Goal: Information Seeking & Learning: Learn about a topic

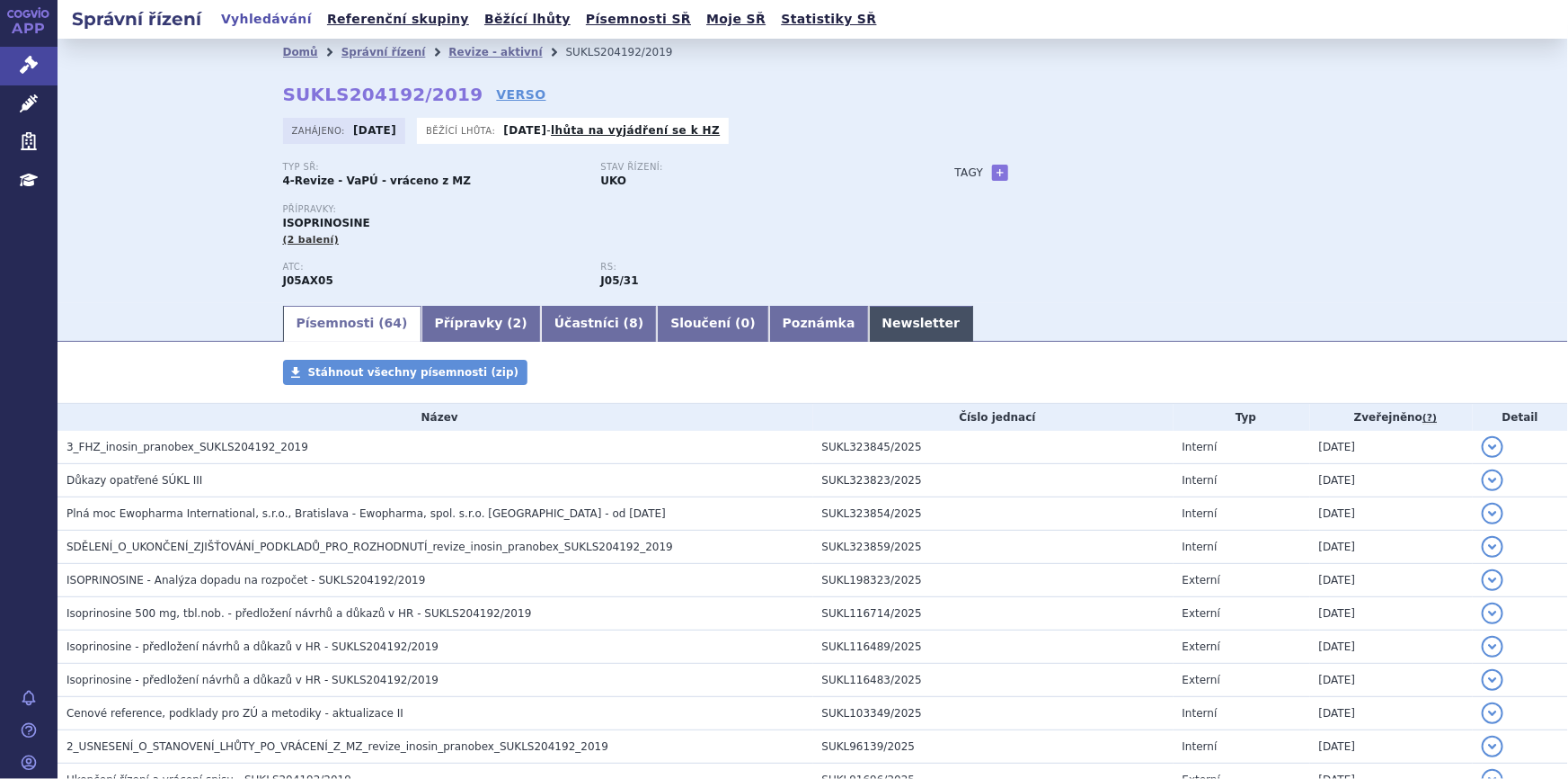
click at [869, 311] on link "Newsletter" at bounding box center [921, 323] width 105 height 36
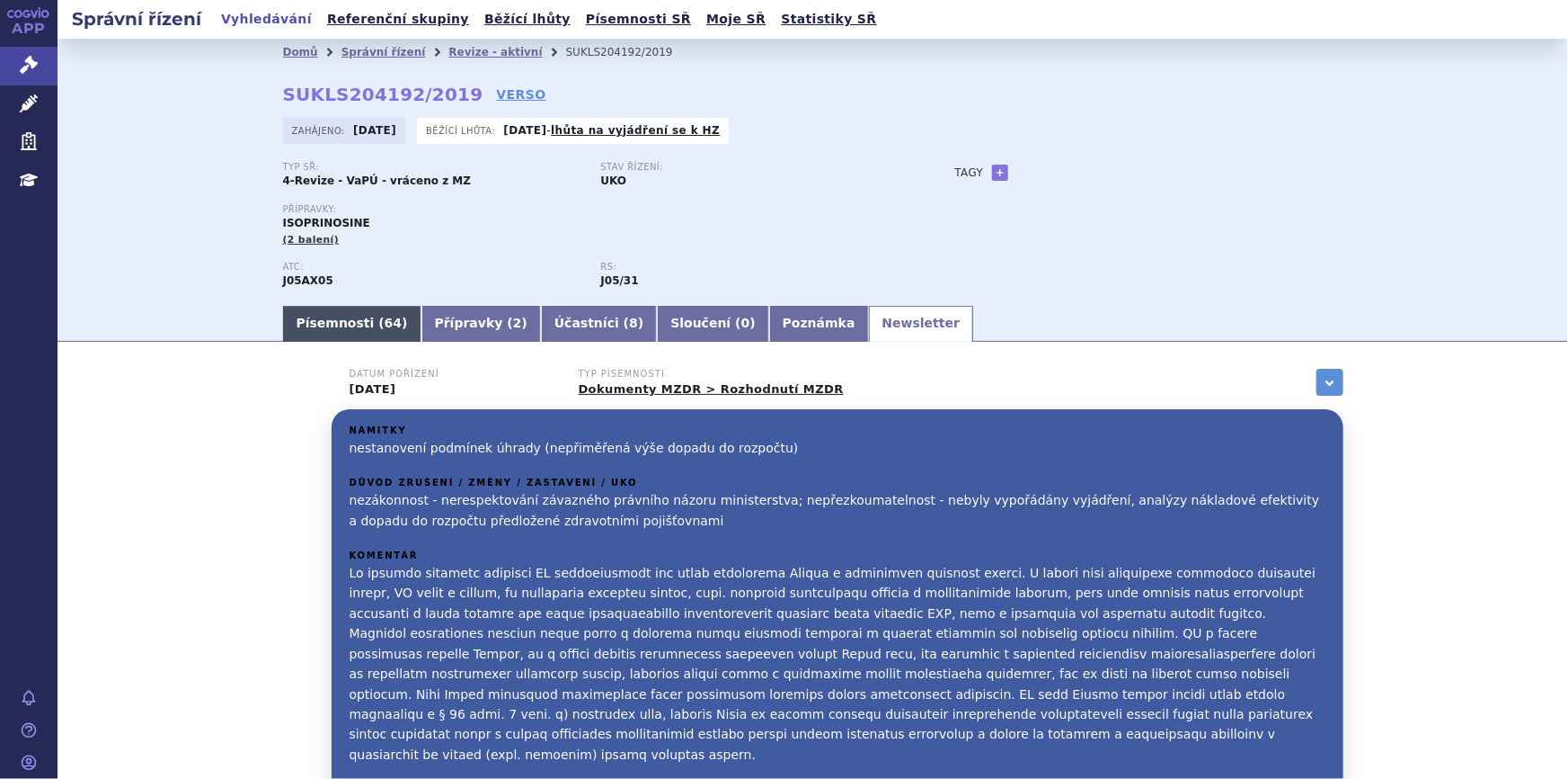
click at [353, 324] on link "Písemnosti ( 64 )" at bounding box center [352, 323] width 139 height 36
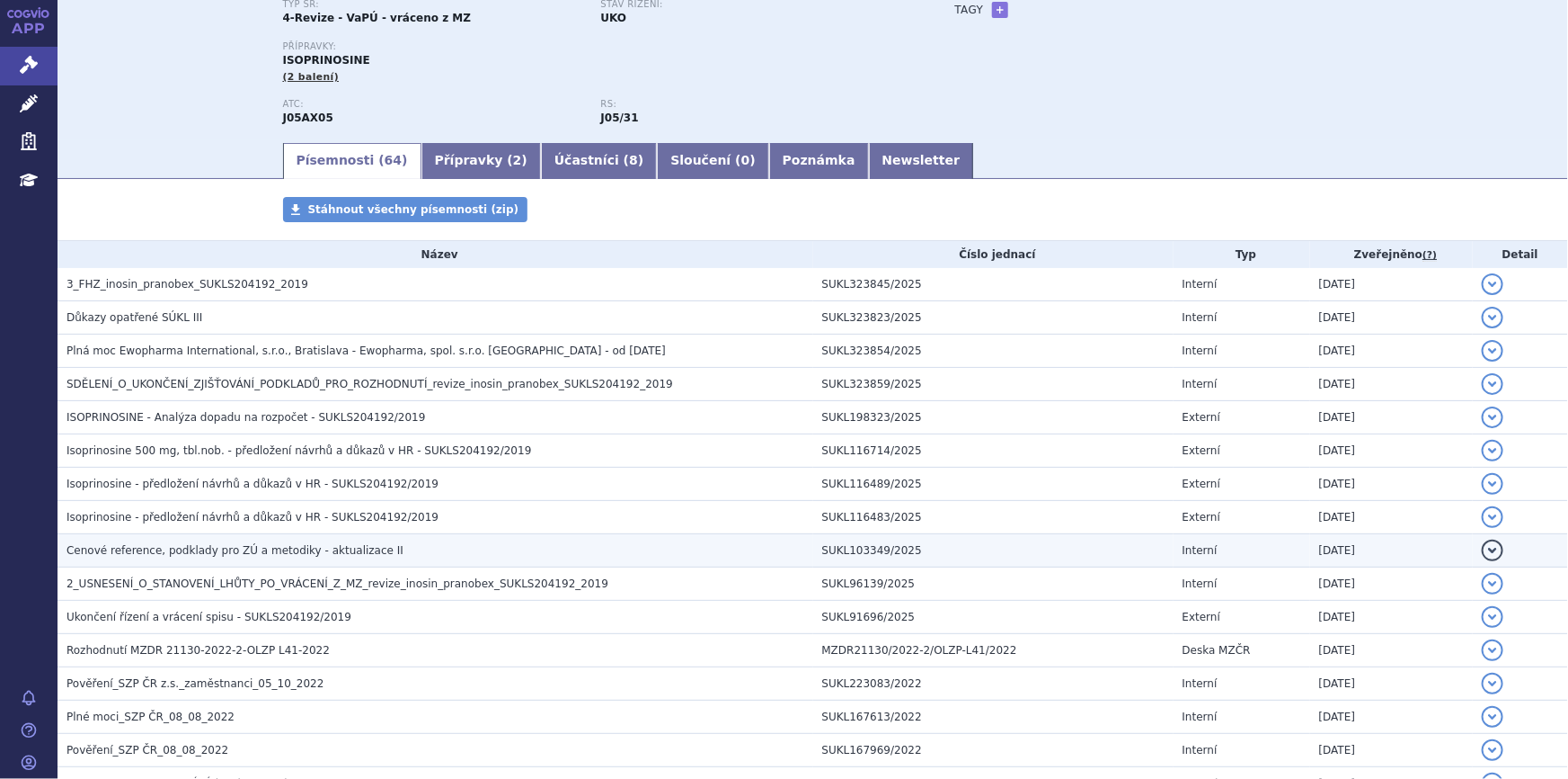
scroll to position [244, 0]
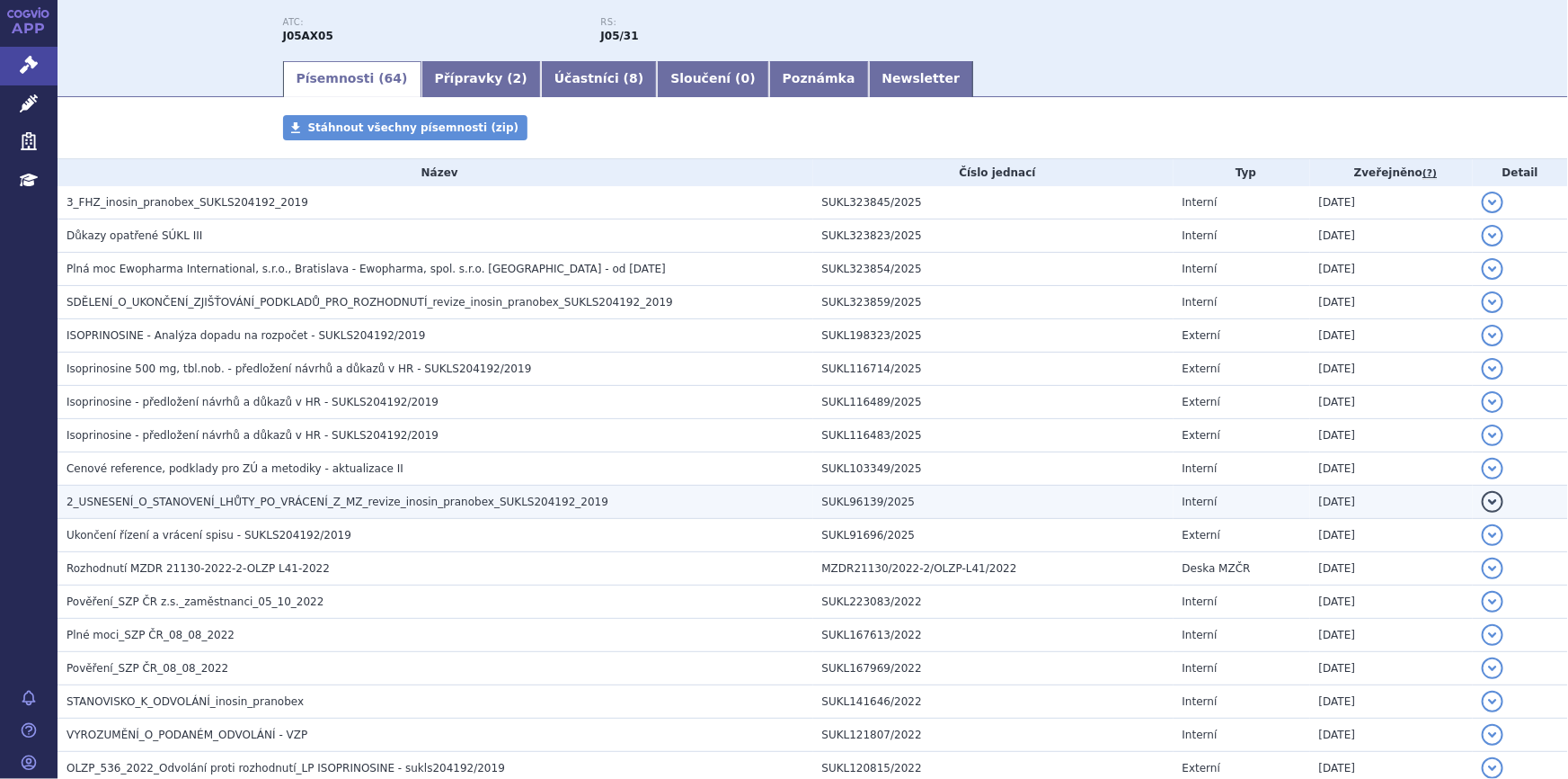
click at [296, 499] on span "2_USNESENÍ_O_STANOVENÍ_LHŮTY_PO_VRÁCENÍ_Z_MZ_revize_inosin_pranobex_SUKLS204192…" at bounding box center [338, 501] width 542 height 13
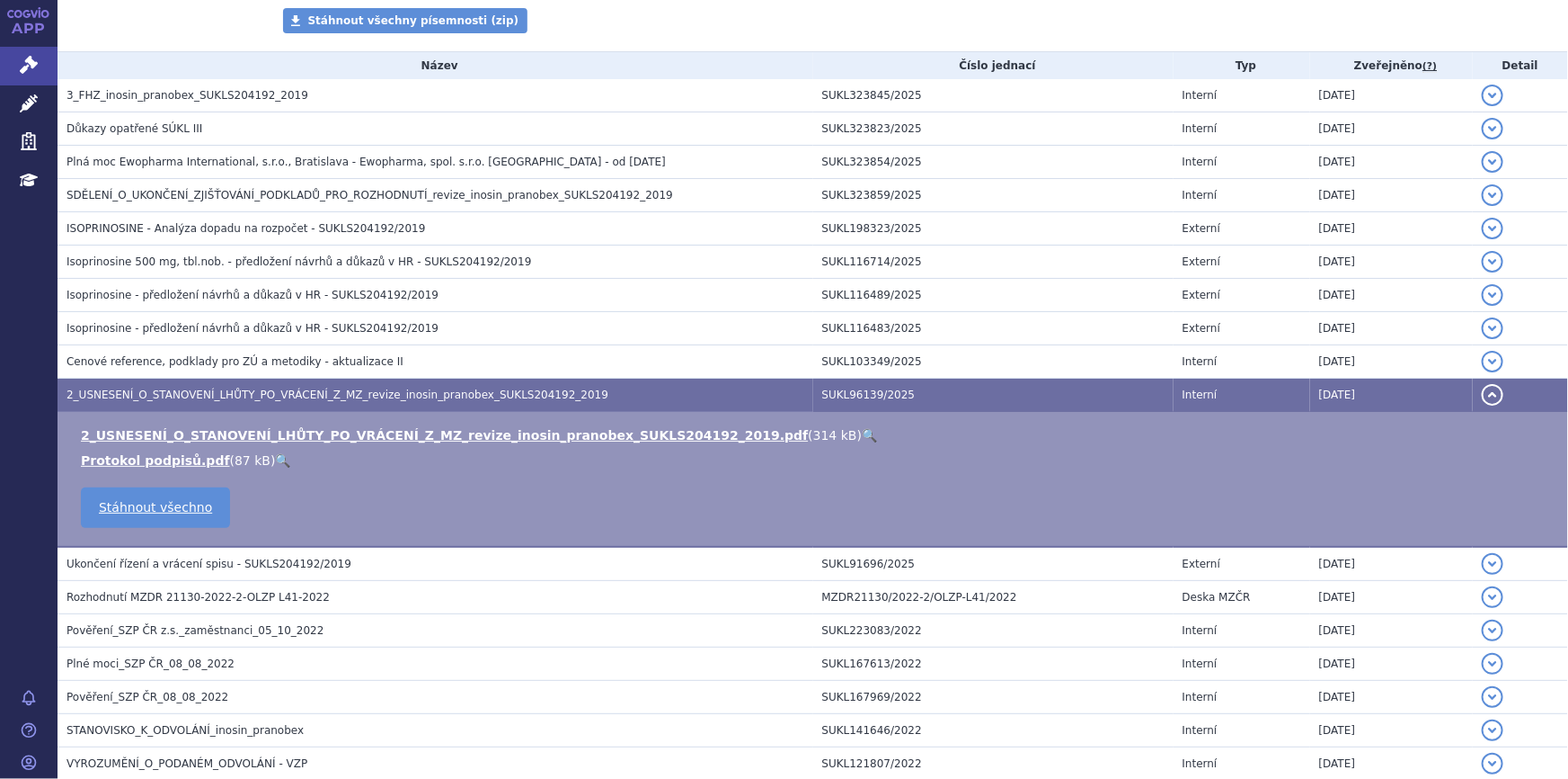
scroll to position [326, 0]
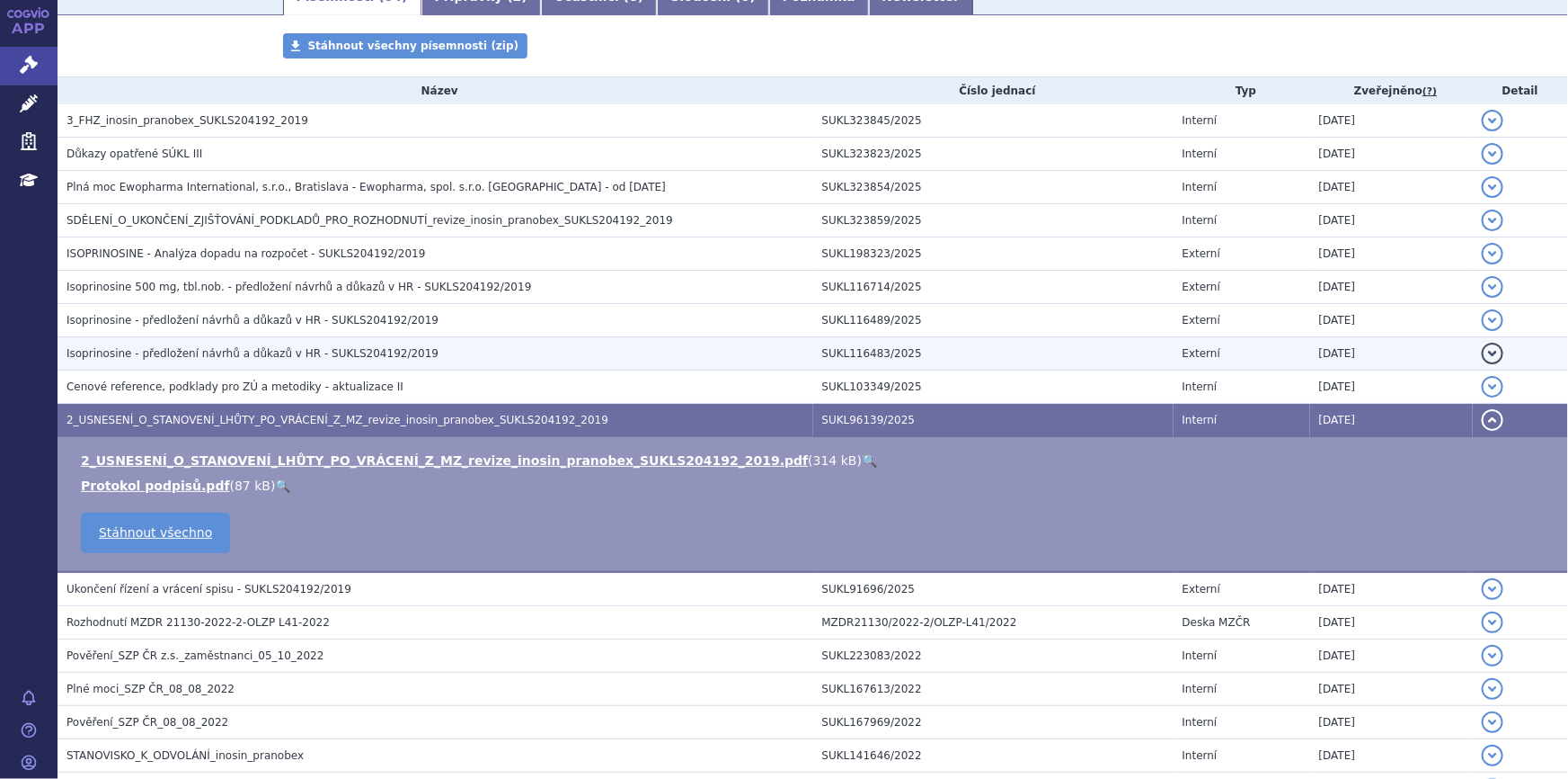
click at [289, 357] on span "Isoprinosine - předložení návrhů a důkazů v HR - SUKLS204192/2019" at bounding box center [253, 353] width 372 height 13
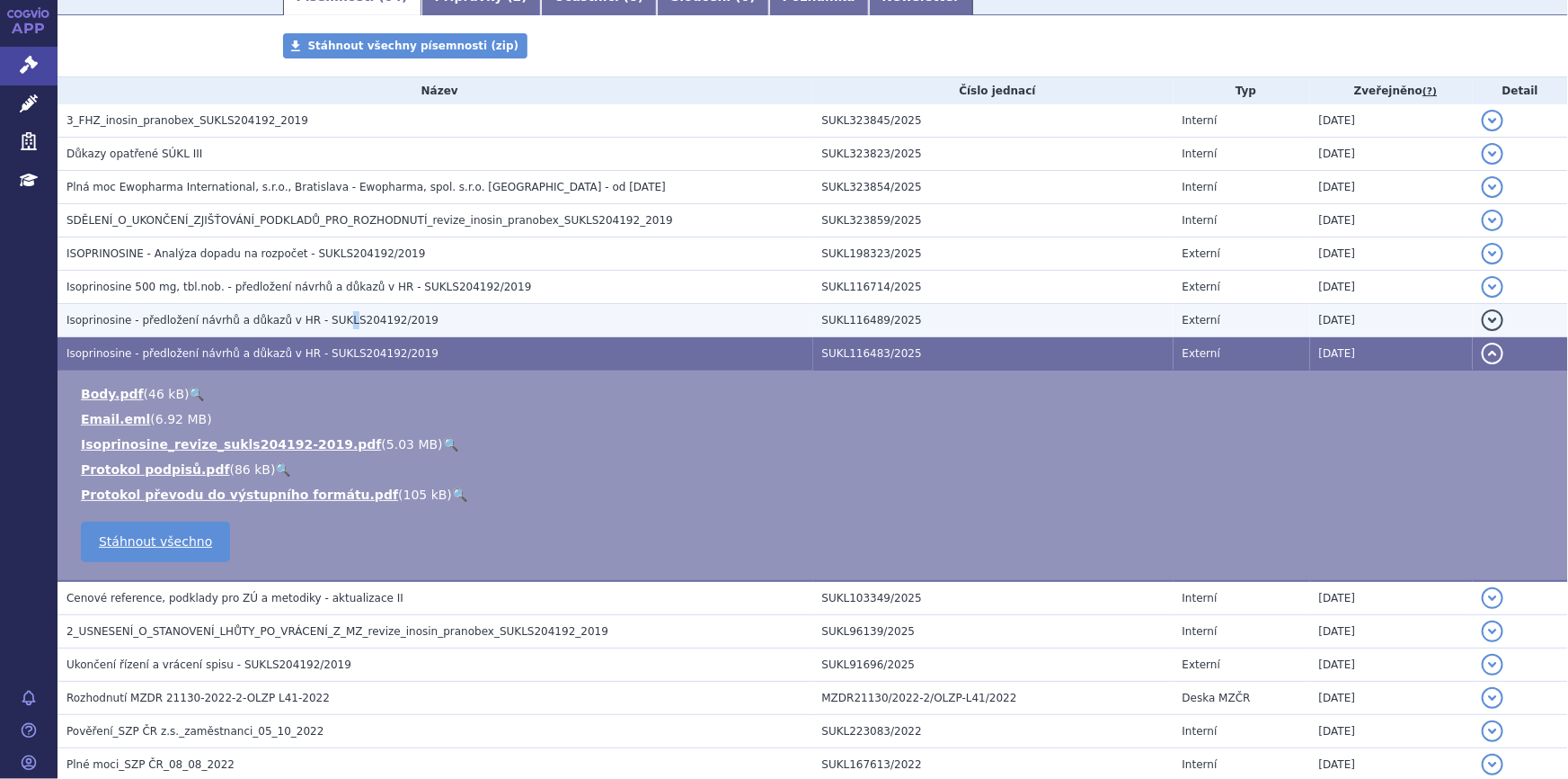
drag, startPoint x: 324, startPoint y: 324, endPoint x: 317, endPoint y: 334, distance: 12.2
click at [317, 334] on td "Isoprinosine - předložení návrhů a důkazů v HR - SUKLS204192/2019" at bounding box center [435, 321] width 756 height 33
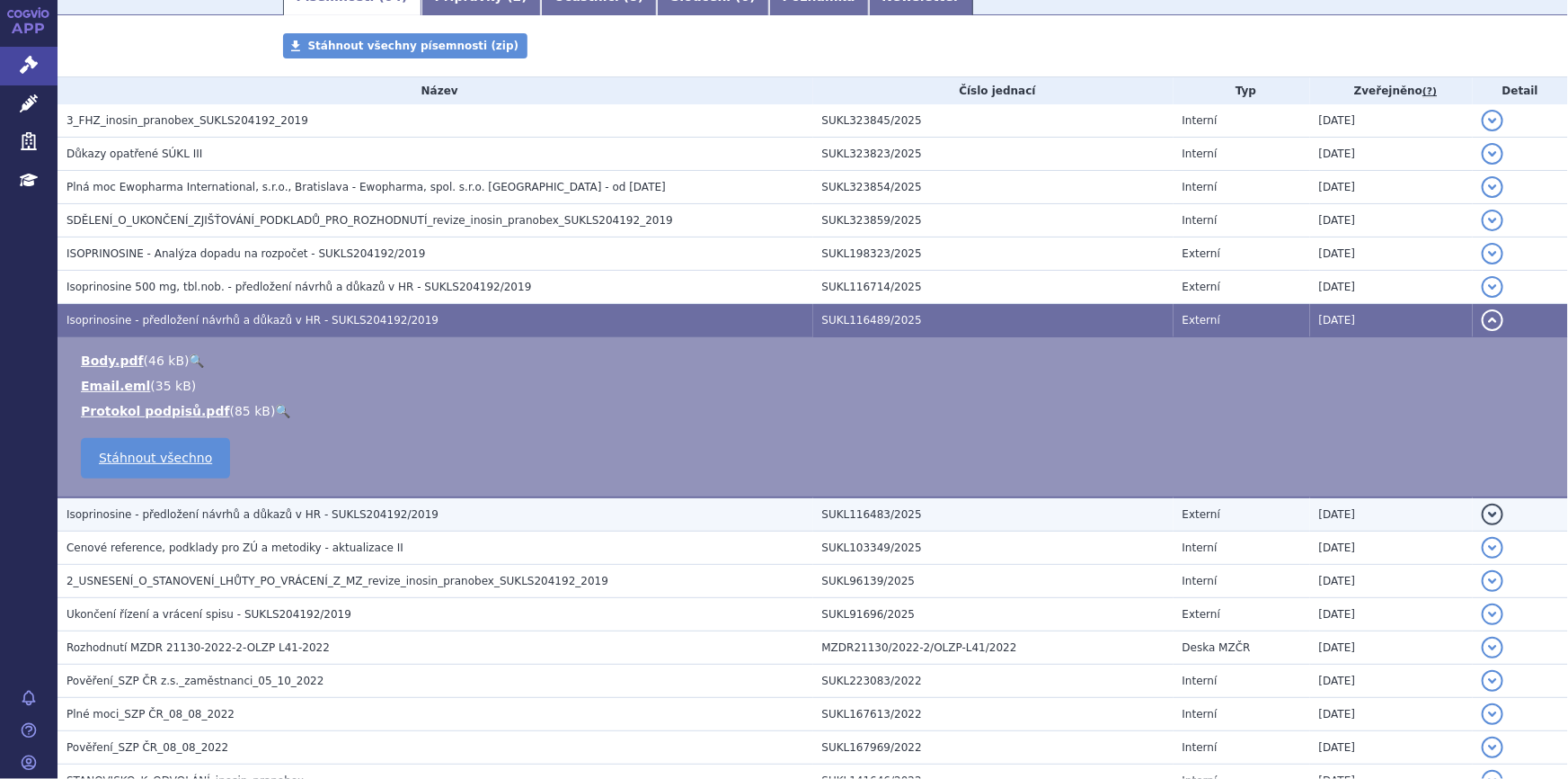
click at [280, 509] on span "Isoprinosine - předložení návrhů a důkazů v HR - SUKLS204192/2019" at bounding box center [253, 514] width 372 height 13
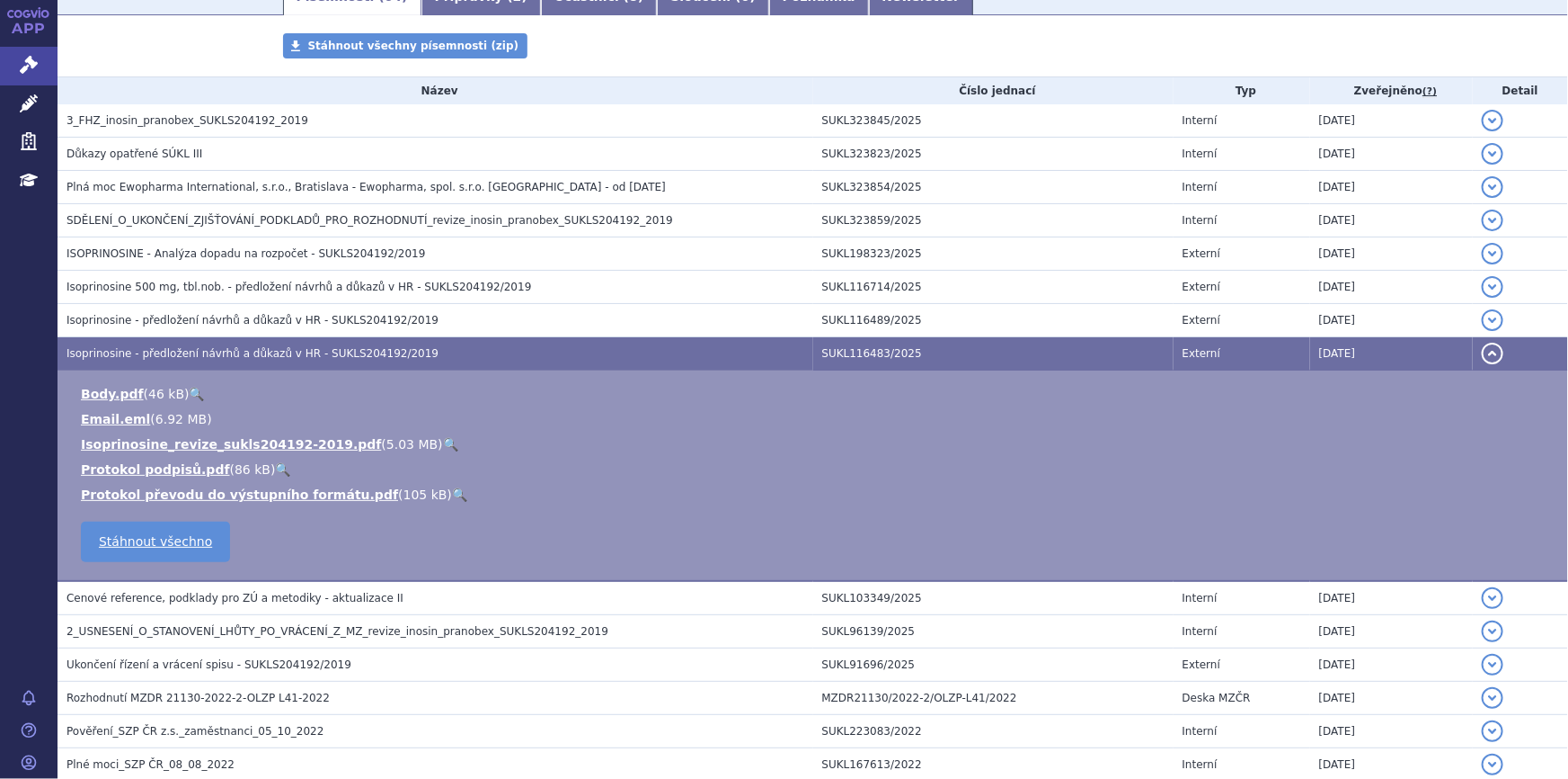
click at [443, 439] on link "🔍" at bounding box center [451, 444] width 16 height 15
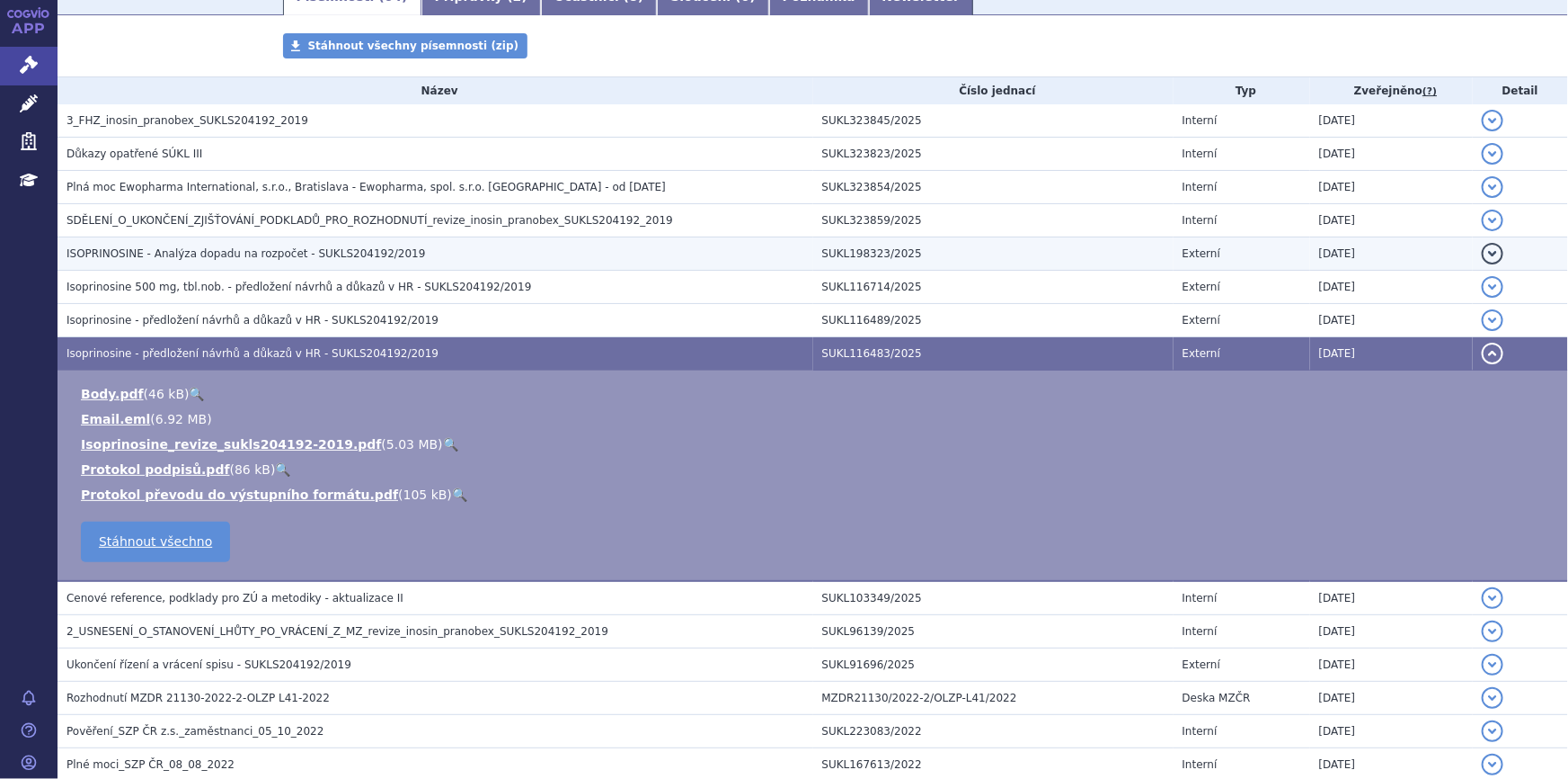
click at [362, 249] on span "ISOPRINOSINE - Analýza dopadu na rozpočet - SUKLS204192/2019" at bounding box center [246, 253] width 359 height 13
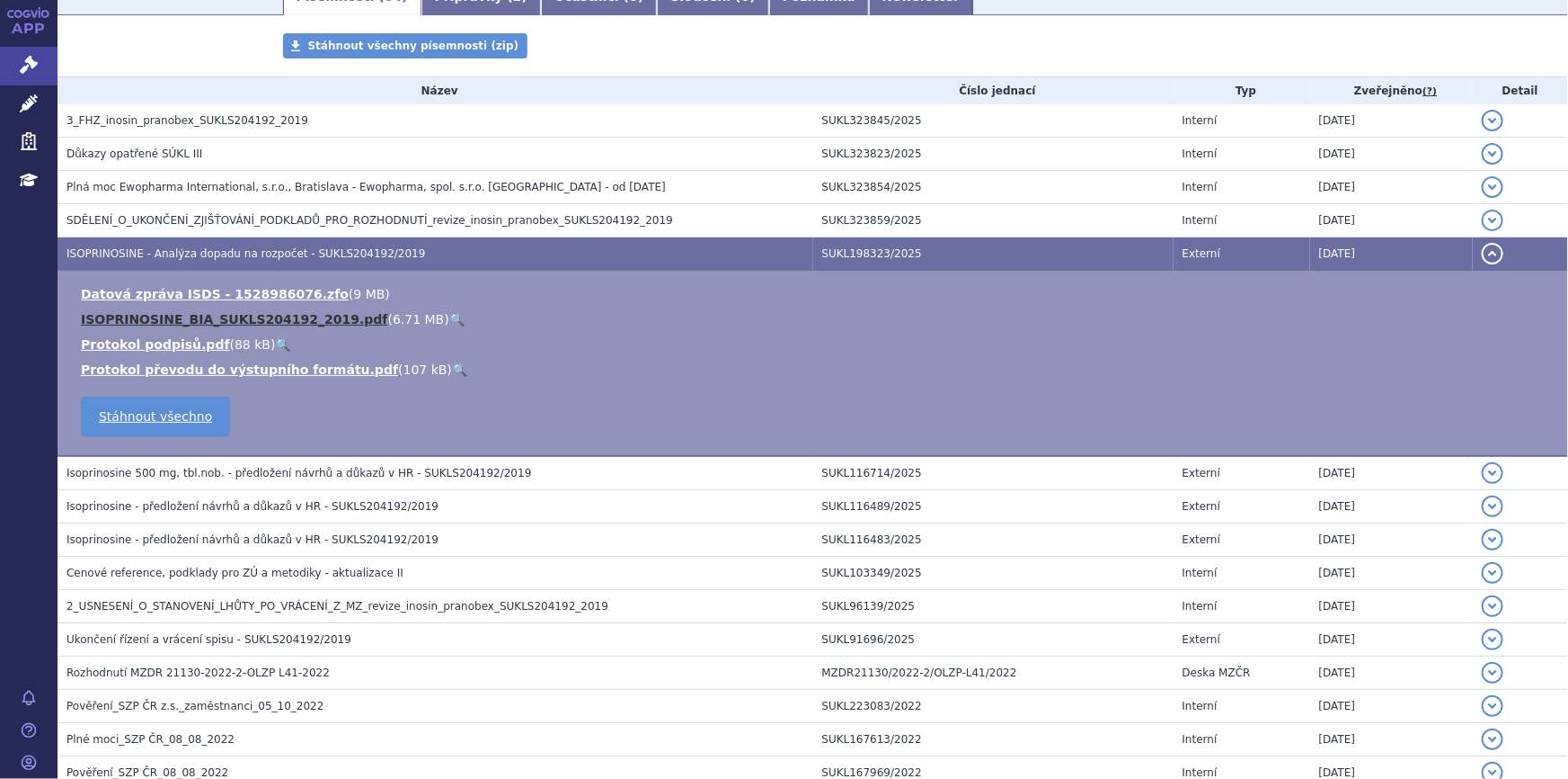
click at [282, 320] on link "ISOPRINOSINE_BIA_SUKLS204192_2019.pdf" at bounding box center [234, 319] width 307 height 15
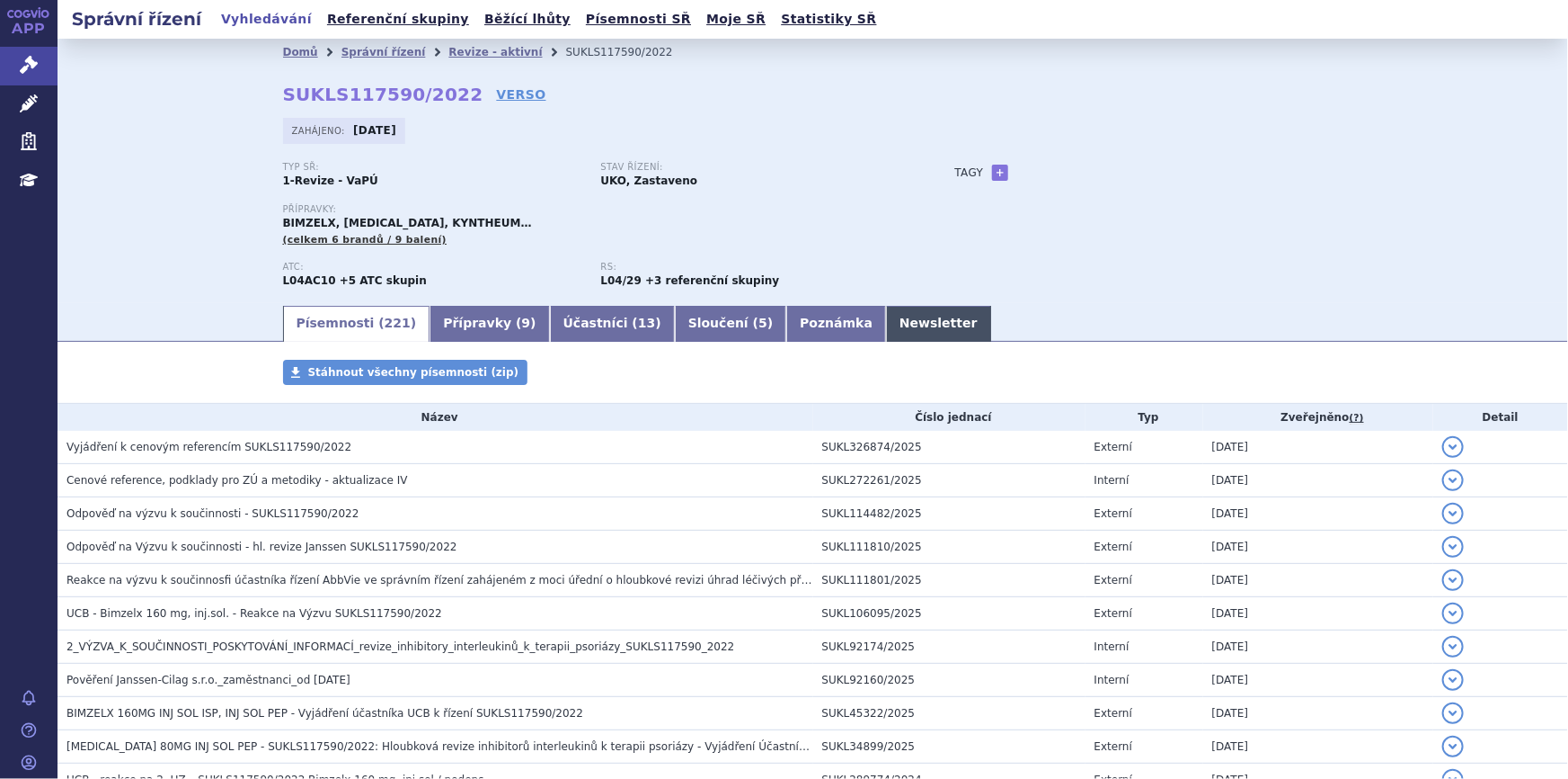
click at [886, 330] on link "Newsletter" at bounding box center [938, 323] width 105 height 36
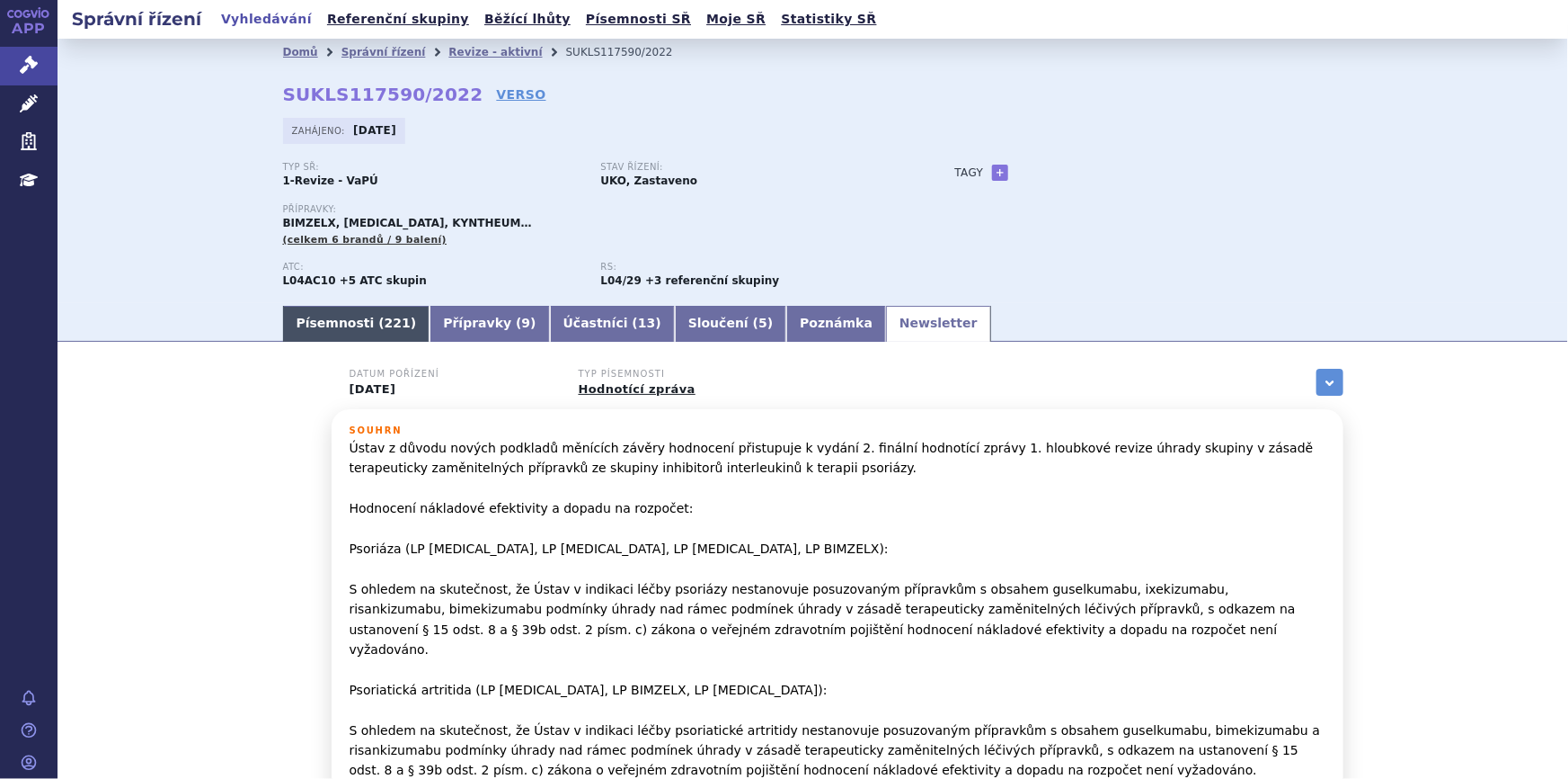
click at [368, 311] on link "Písemnosti ( 221 )" at bounding box center [357, 323] width 148 height 36
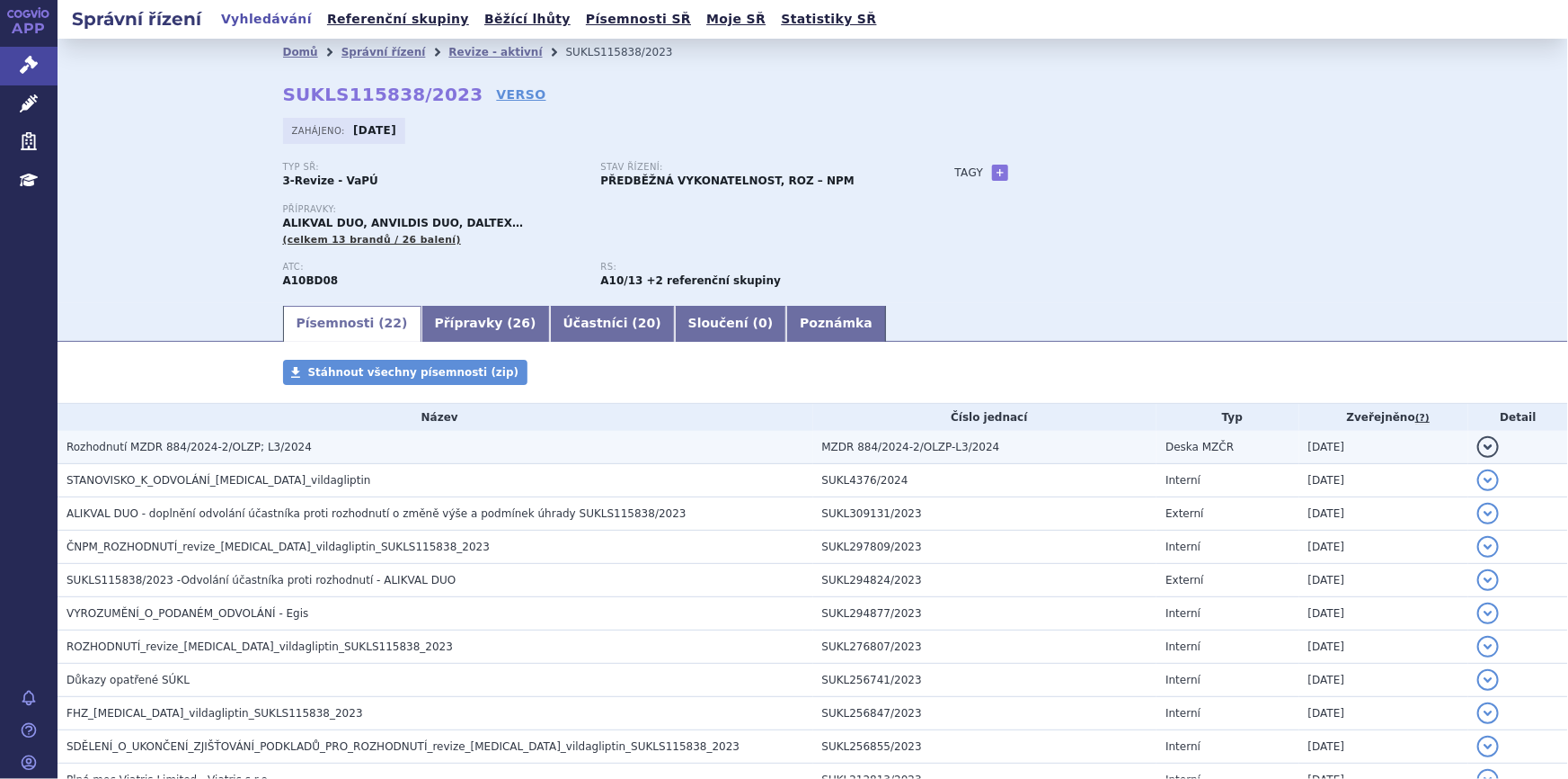
click at [332, 451] on h3 "Rozhodnutí MZDR 884/2024-2/OLZP; L3/2024" at bounding box center [440, 447] width 747 height 18
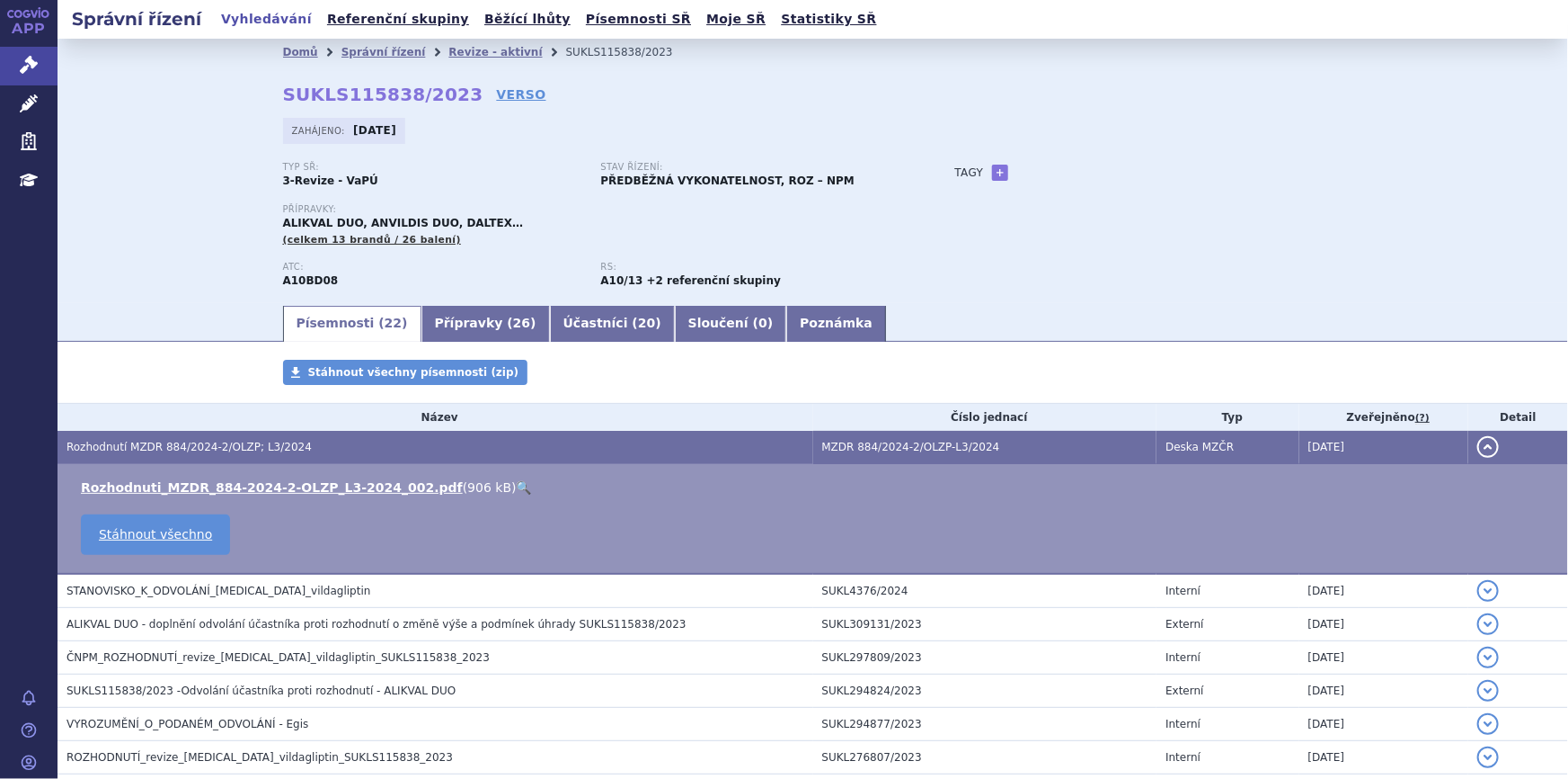
click at [517, 484] on link "🔍" at bounding box center [525, 487] width 16 height 15
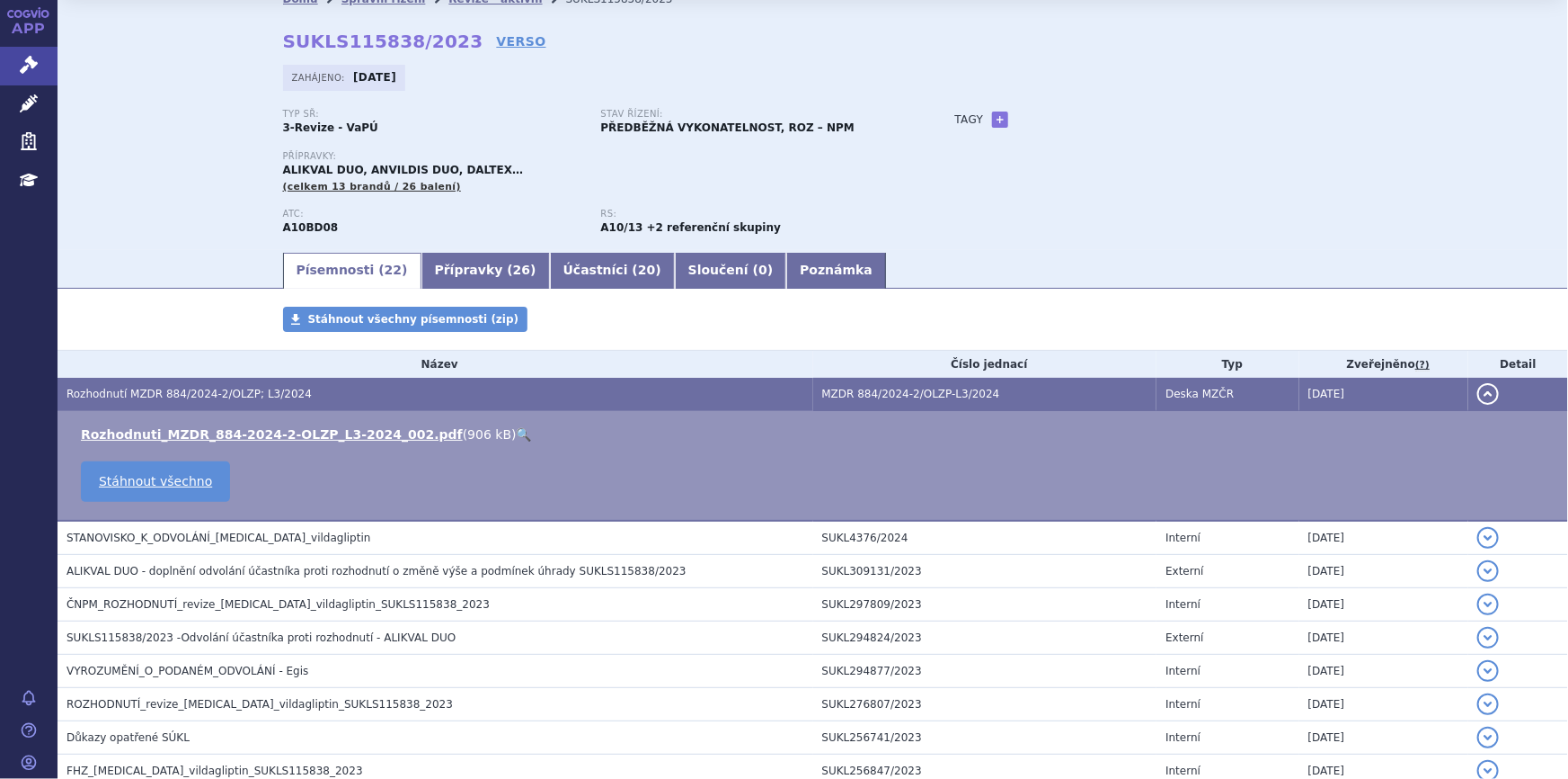
scroll to position [81, 0]
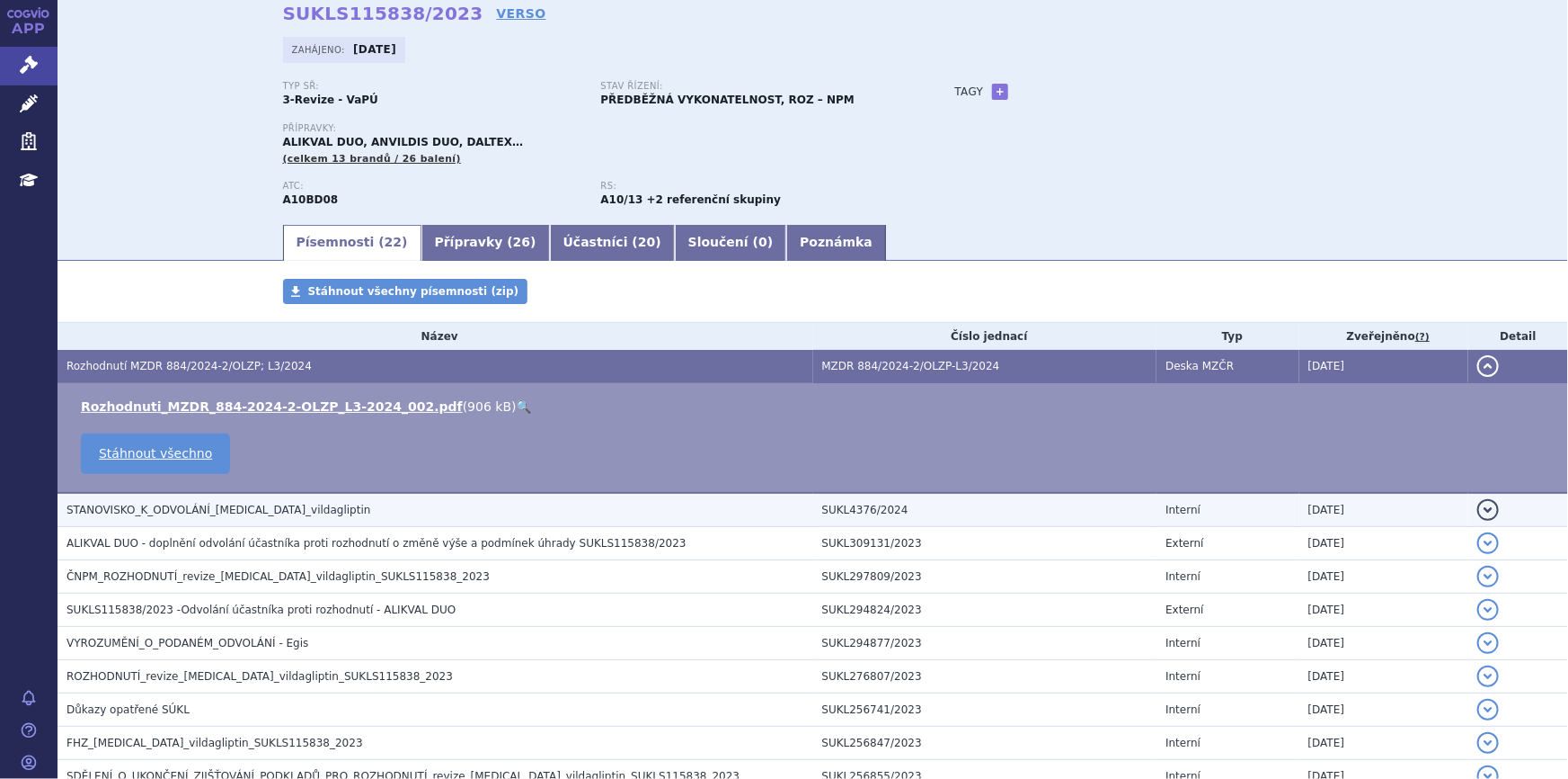
click at [372, 518] on td "STANOVISKO_K_ODVOLÁNÍ_metformin_vildagliptin" at bounding box center [435, 509] width 756 height 34
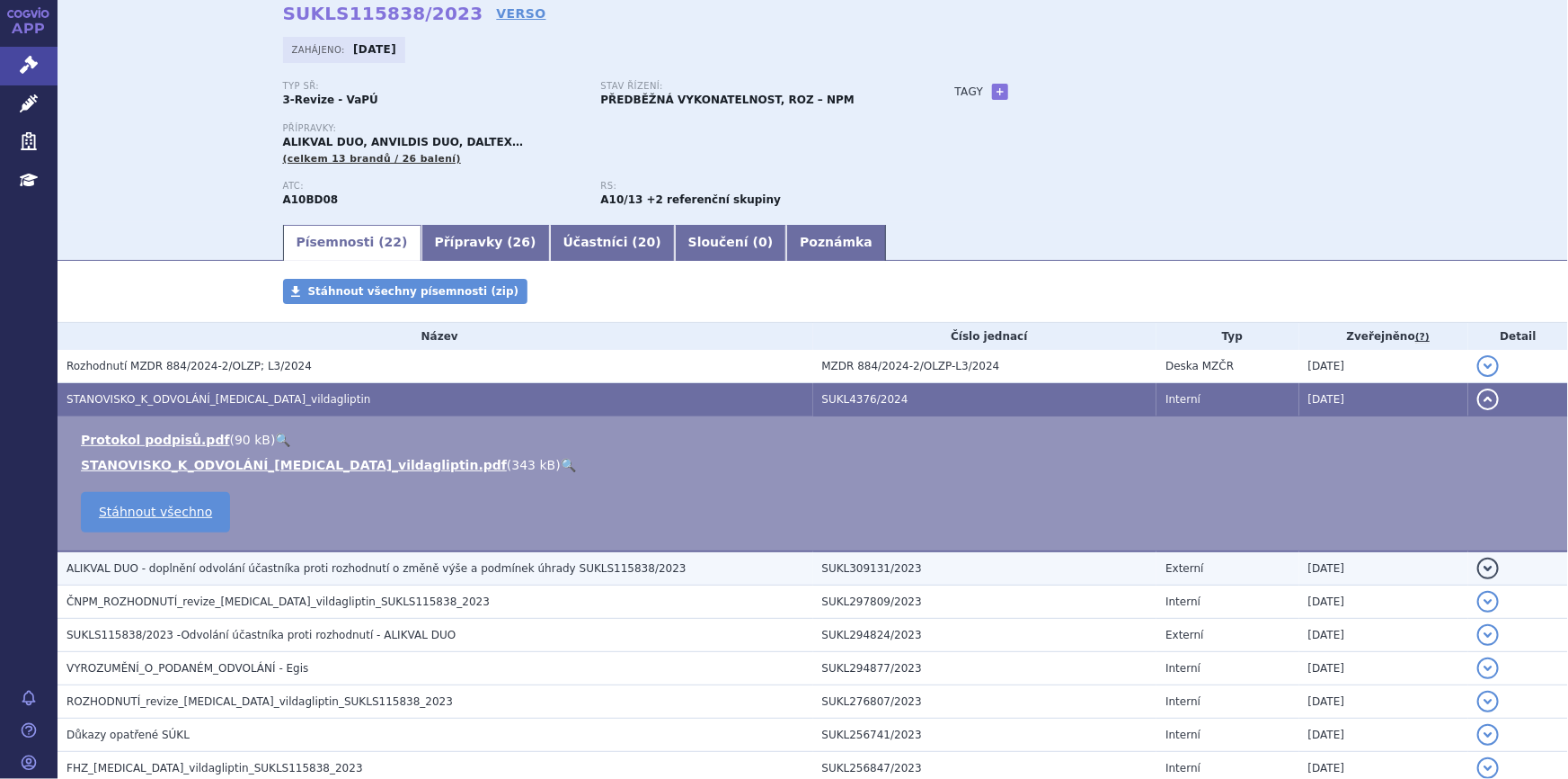
click at [417, 573] on span "ALIKVAL DUO - doplnění odvolání účastníka proti rozhodnutí o změně výše a podmí…" at bounding box center [377, 568] width 620 height 13
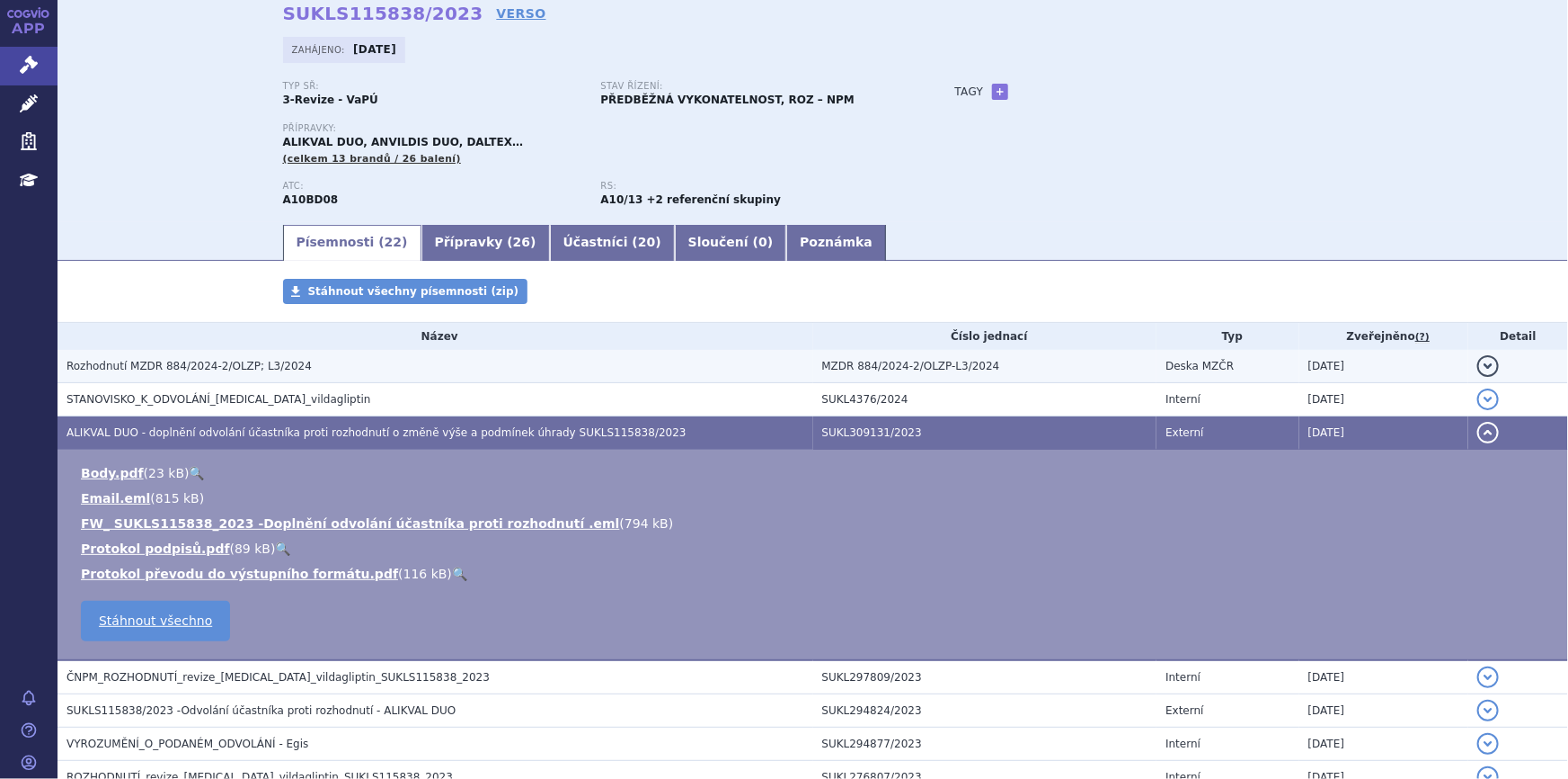
click at [281, 360] on span "Rozhodnutí MZDR 884/2024-2/OLZP; L3/2024" at bounding box center [189, 365] width 245 height 13
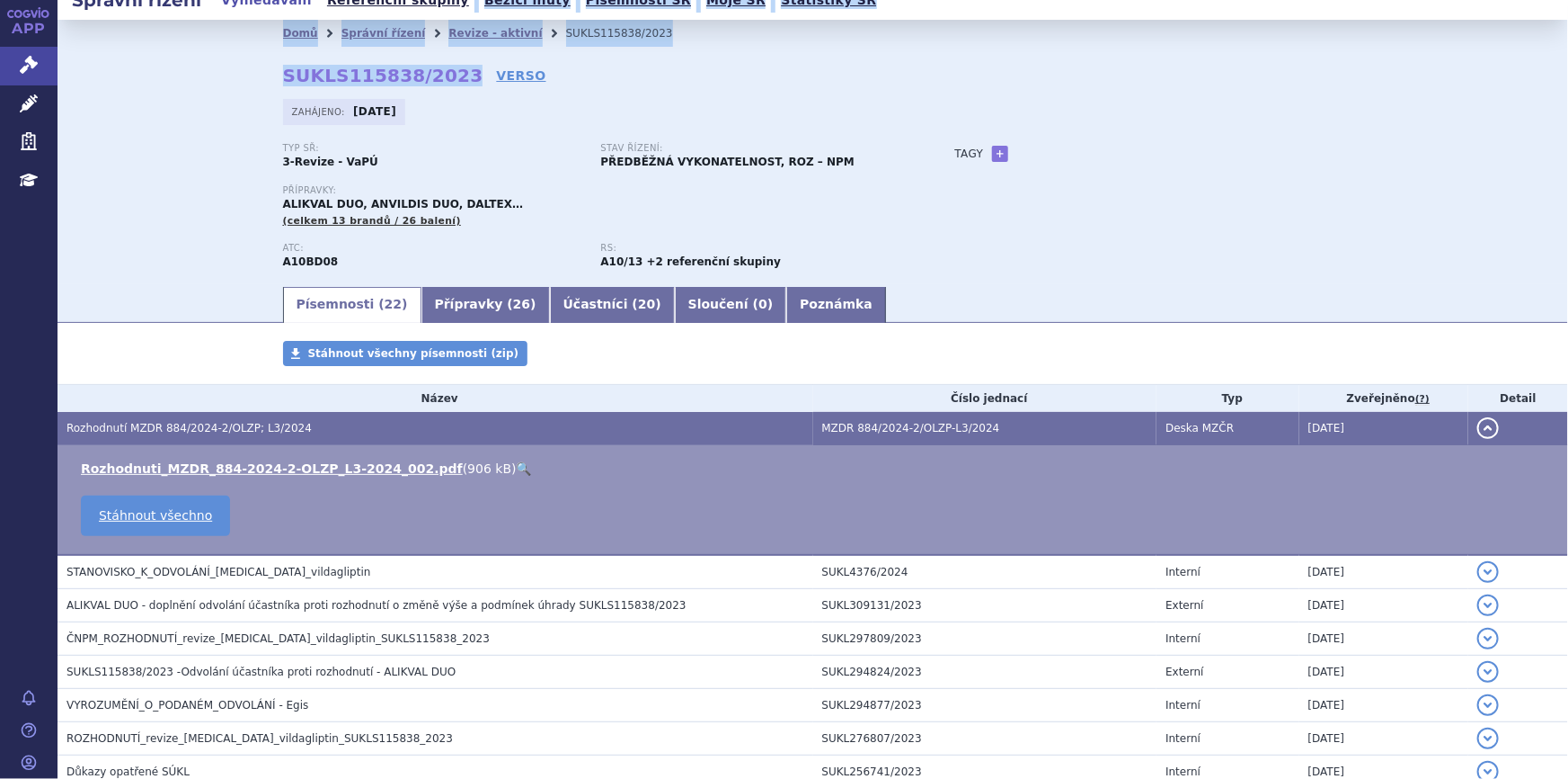
scroll to position [0, 0]
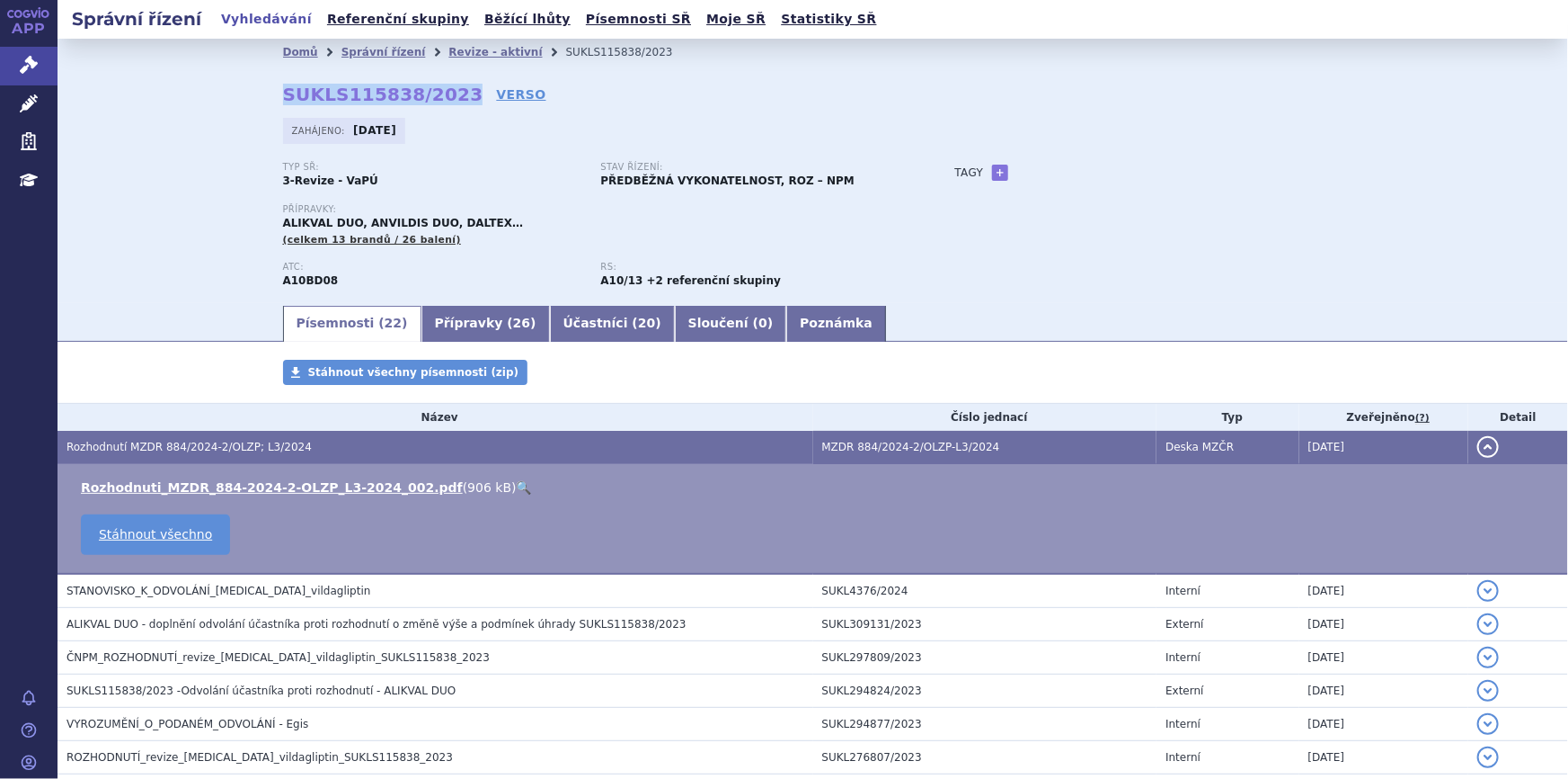
drag, startPoint x: 444, startPoint y: 14, endPoint x: 270, endPoint y: 93, distance: 191.1
click at [270, 93] on div "Domů Správní řízení Revize - aktivní SUKLS115838/2023 SUKLS115838/2023 VERSO Za…" at bounding box center [813, 184] width 1132 height 237
copy strong "SUKLS115838/2023"
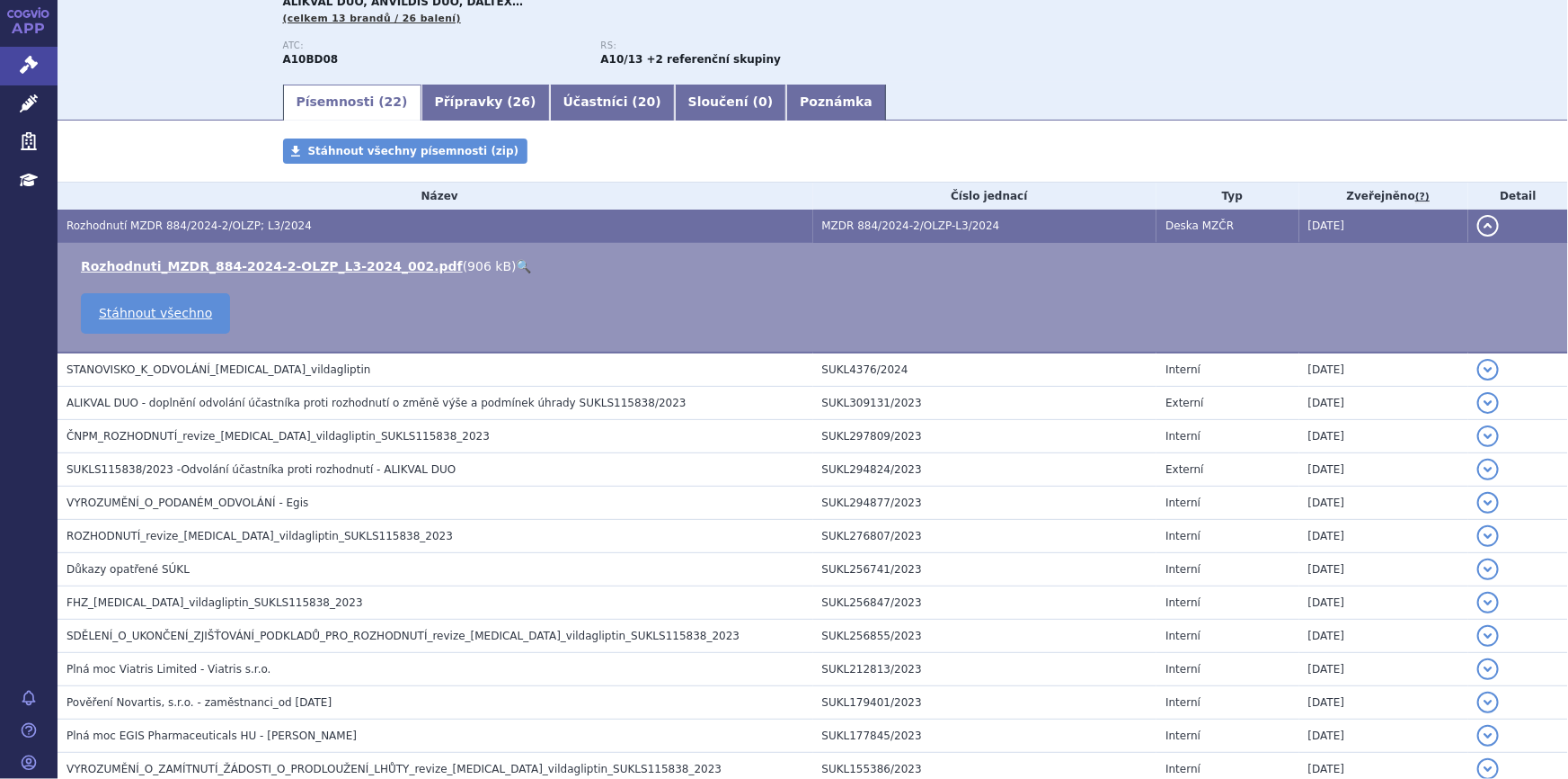
scroll to position [244, 0]
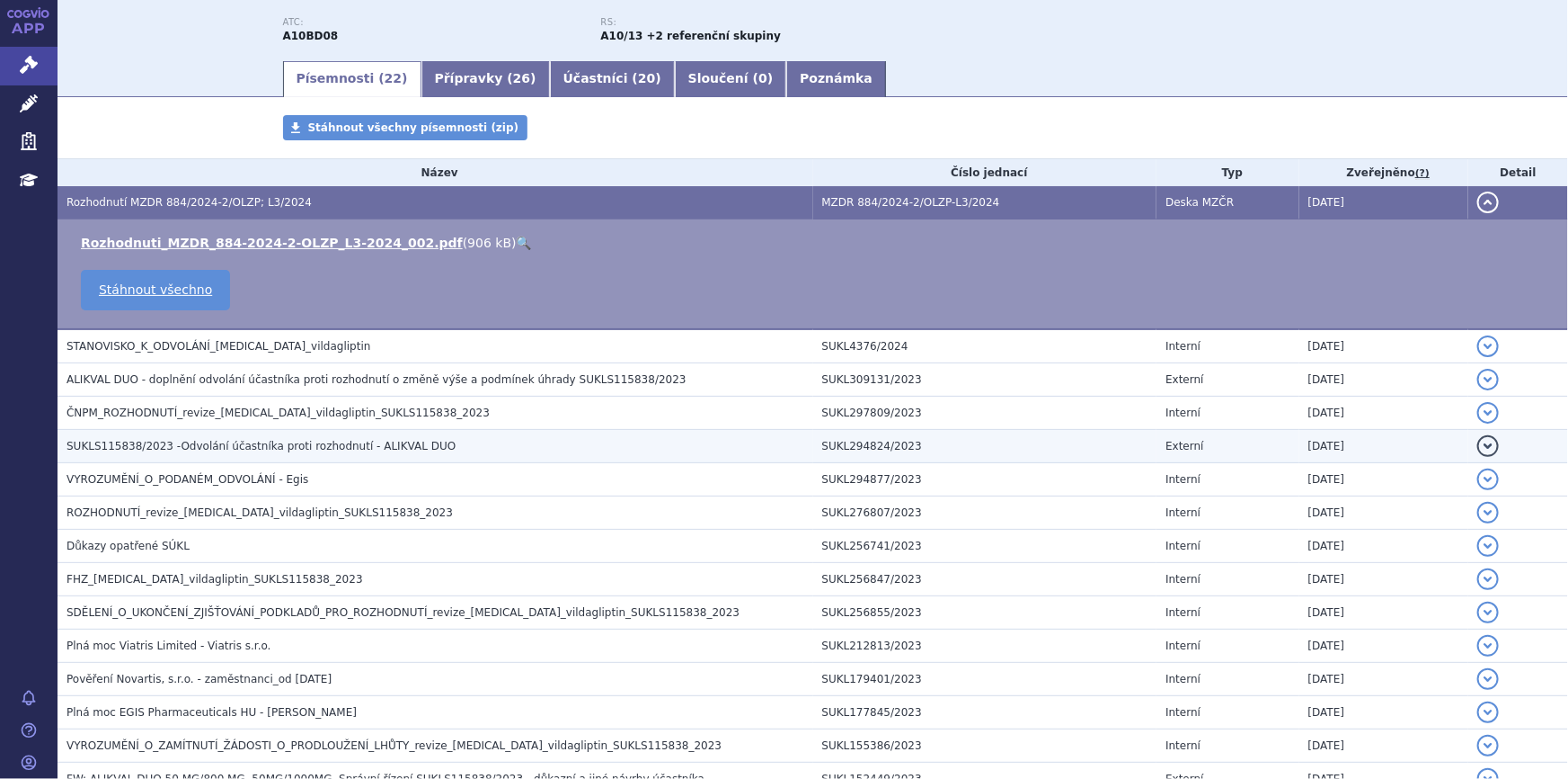
click at [382, 445] on span "SUKLS115838/2023 -Odvolání účastníka proti rozhodnutí - ALIKVAL DUO" at bounding box center [261, 445] width 389 height 13
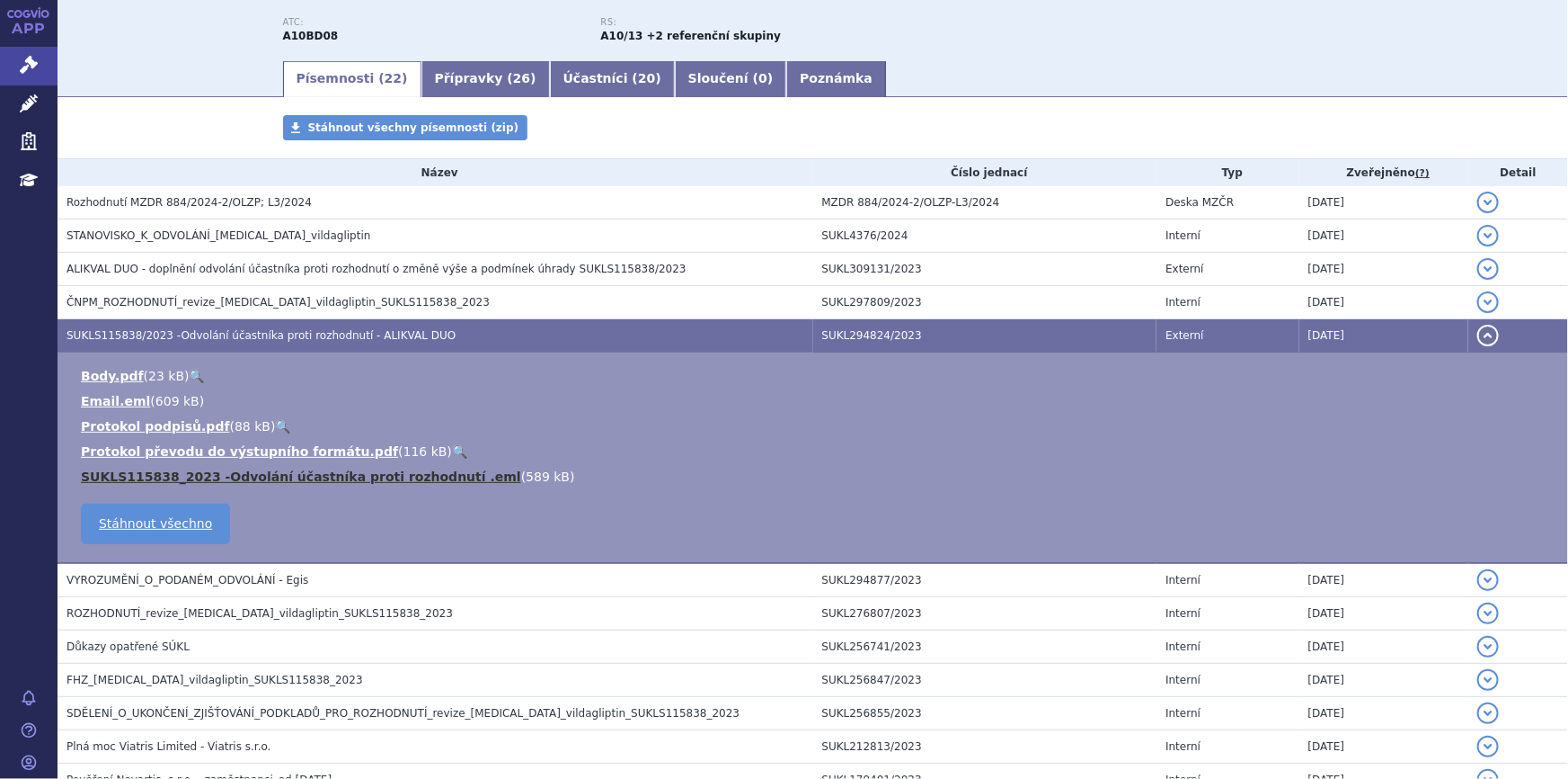
click at [242, 470] on link "SUKLS115838_2023 -Odvolání účastníka proti rozhodnutí .eml" at bounding box center [300, 477] width 440 height 15
click at [233, 473] on link "SUKLS115838_2023 -Odvolání účastníka proti rozhodnutí .eml" at bounding box center [300, 477] width 440 height 15
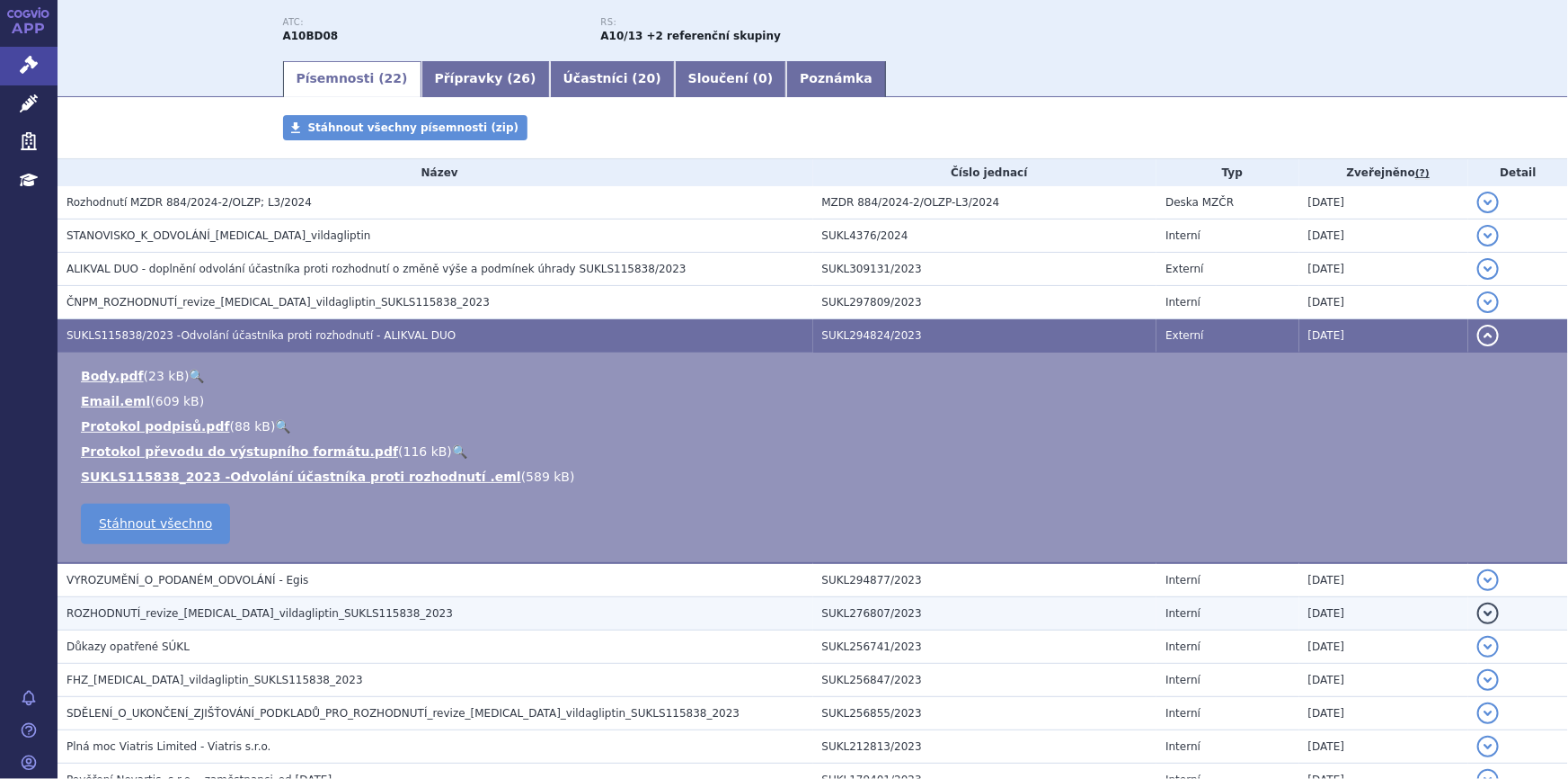
click at [317, 608] on span "ROZHODNUTÍ_revize_[MEDICAL_DATA]_vildagliptin_SUKLS115838_2023" at bounding box center [260, 613] width 387 height 13
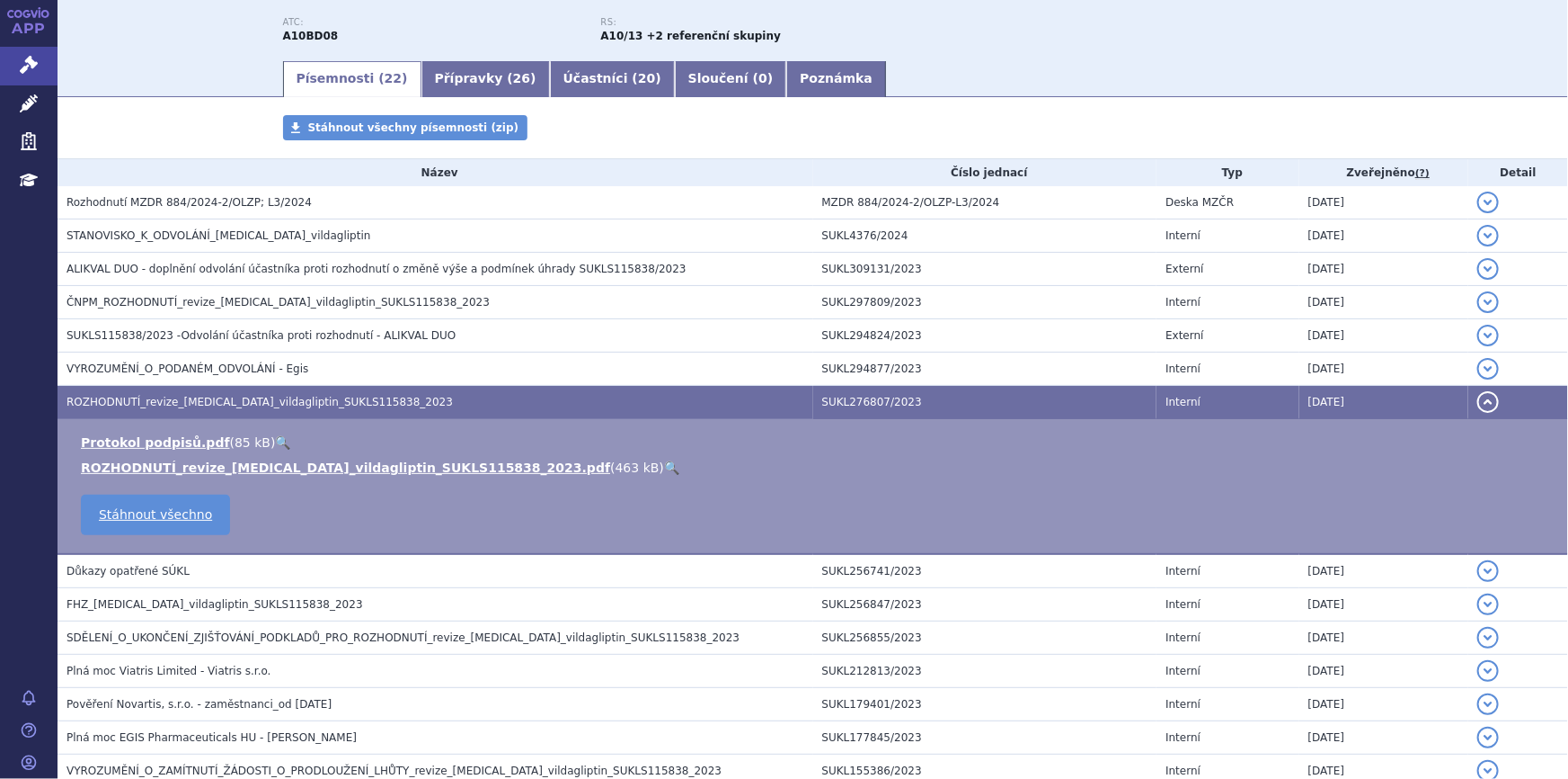
click at [664, 464] on link "🔍" at bounding box center [672, 467] width 16 height 15
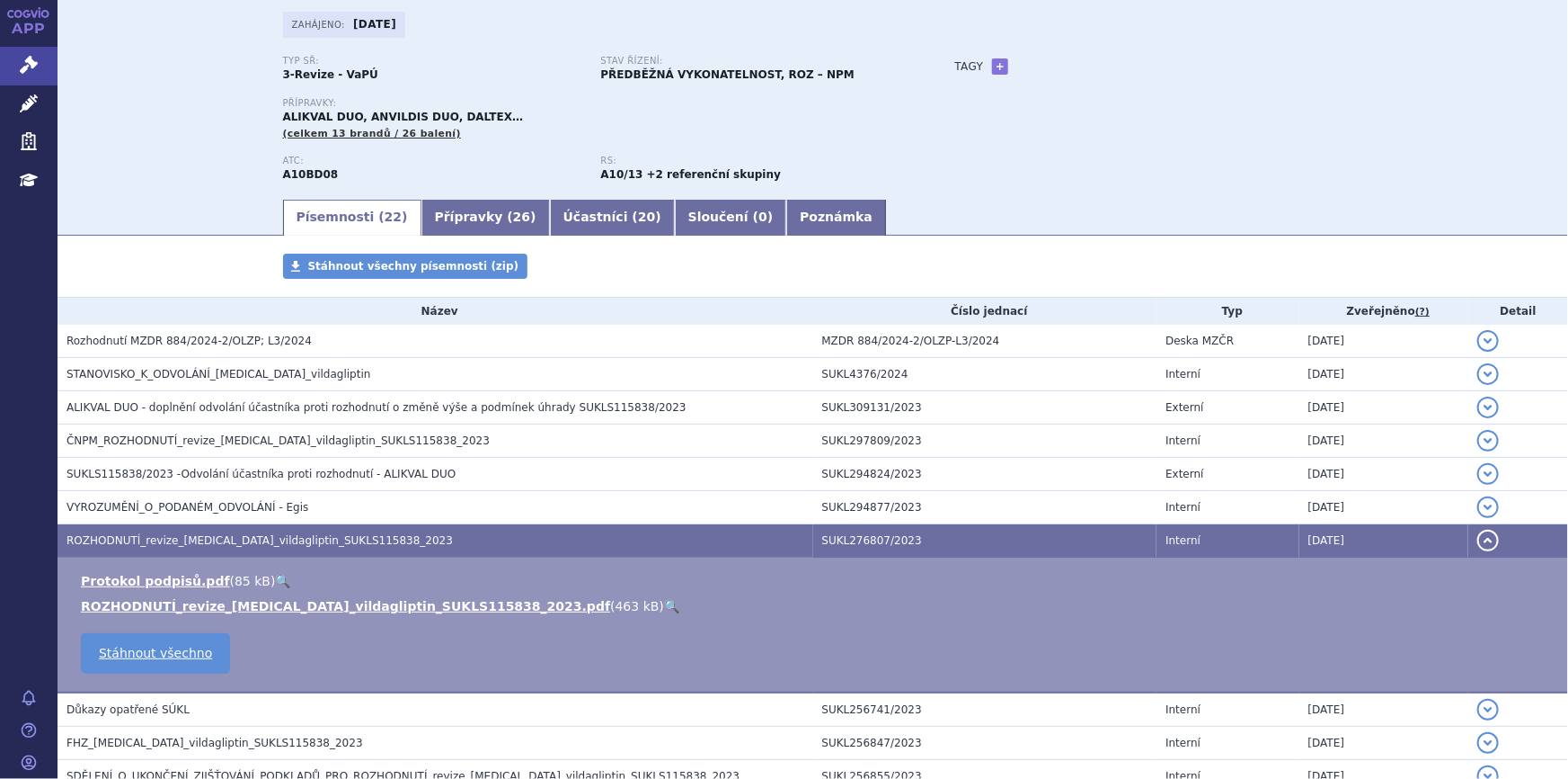
scroll to position [0, 0]
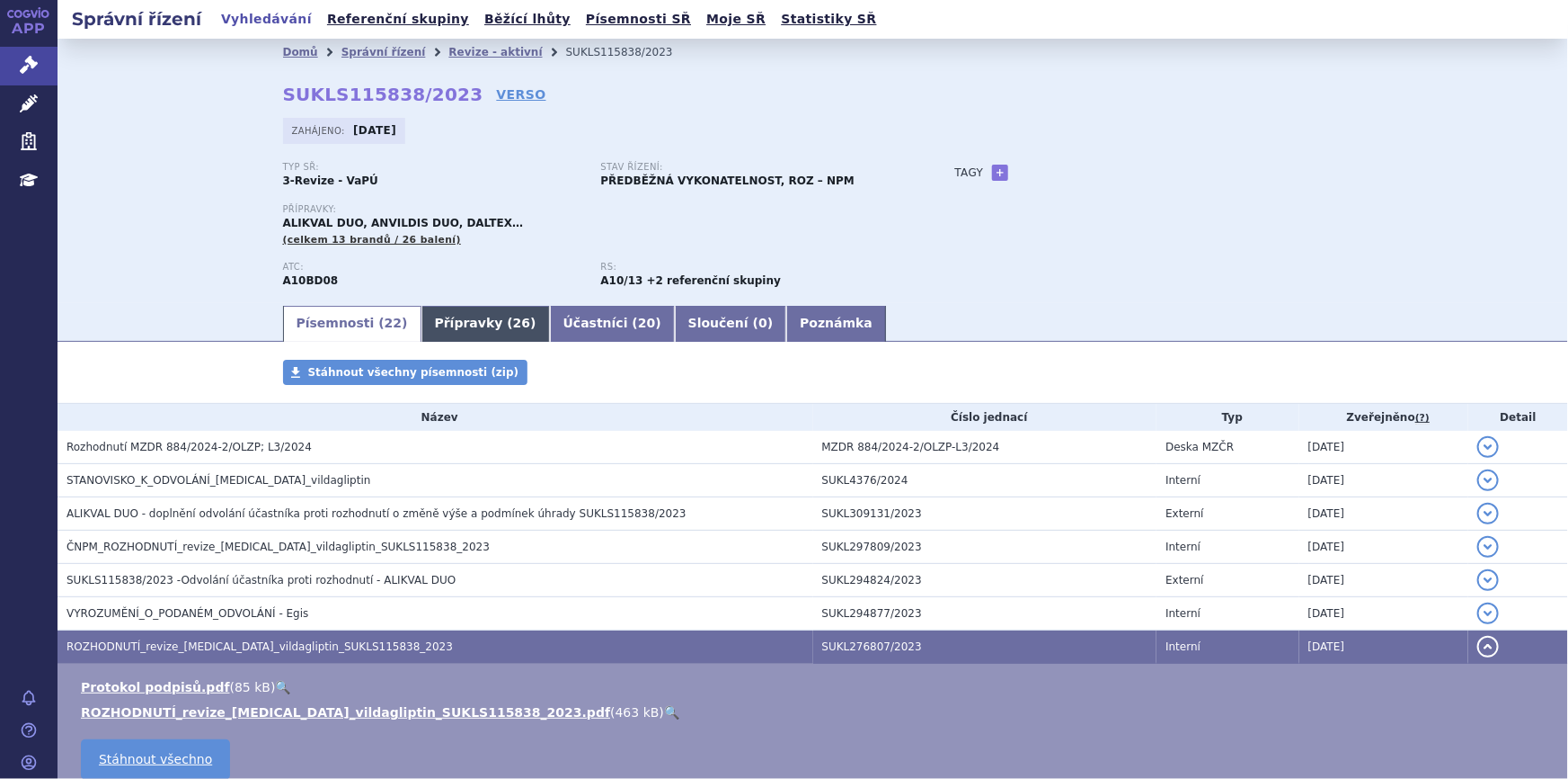
click at [458, 323] on link "Přípravky ( 26 )" at bounding box center [485, 323] width 129 height 36
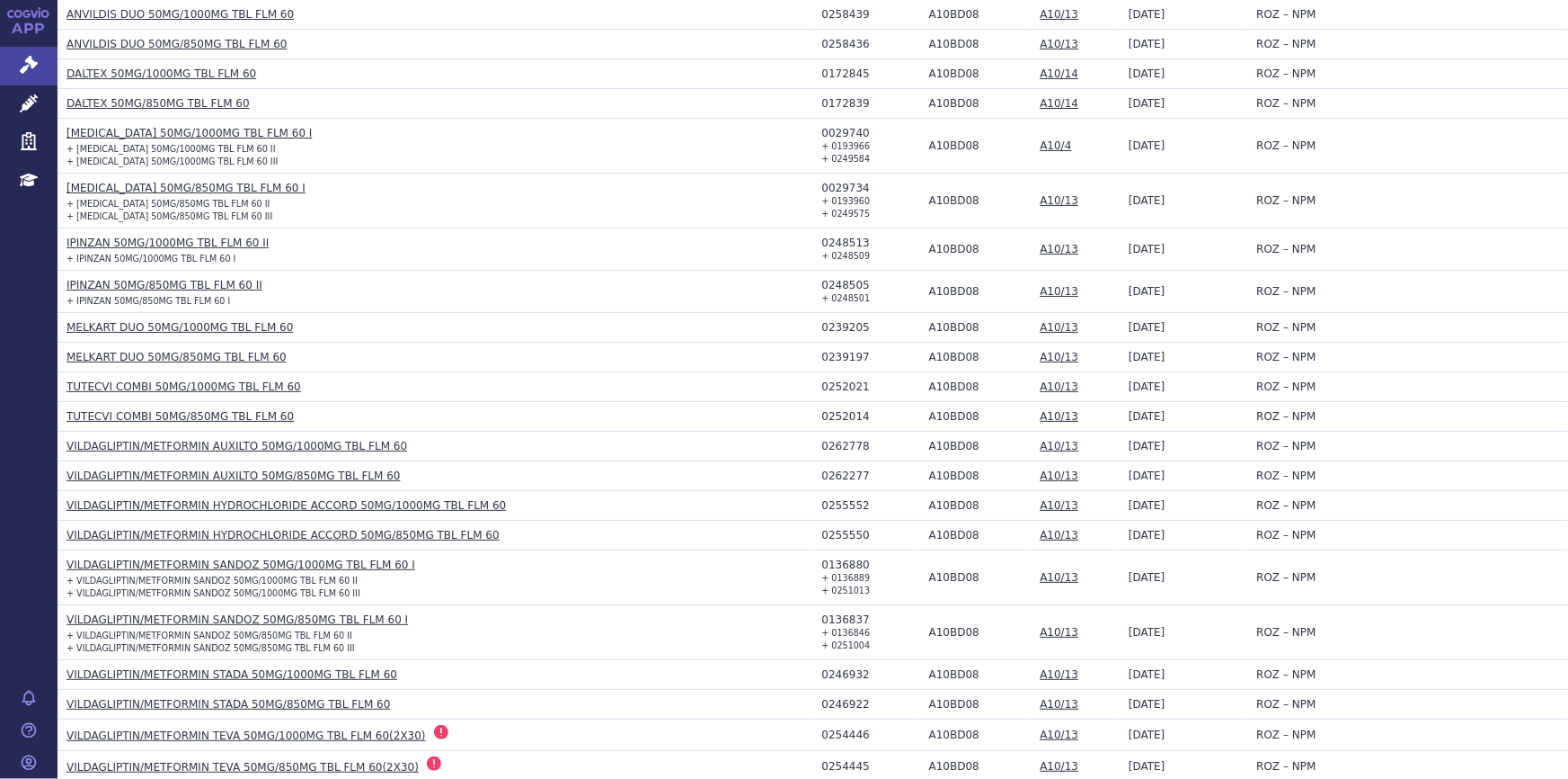
scroll to position [162, 0]
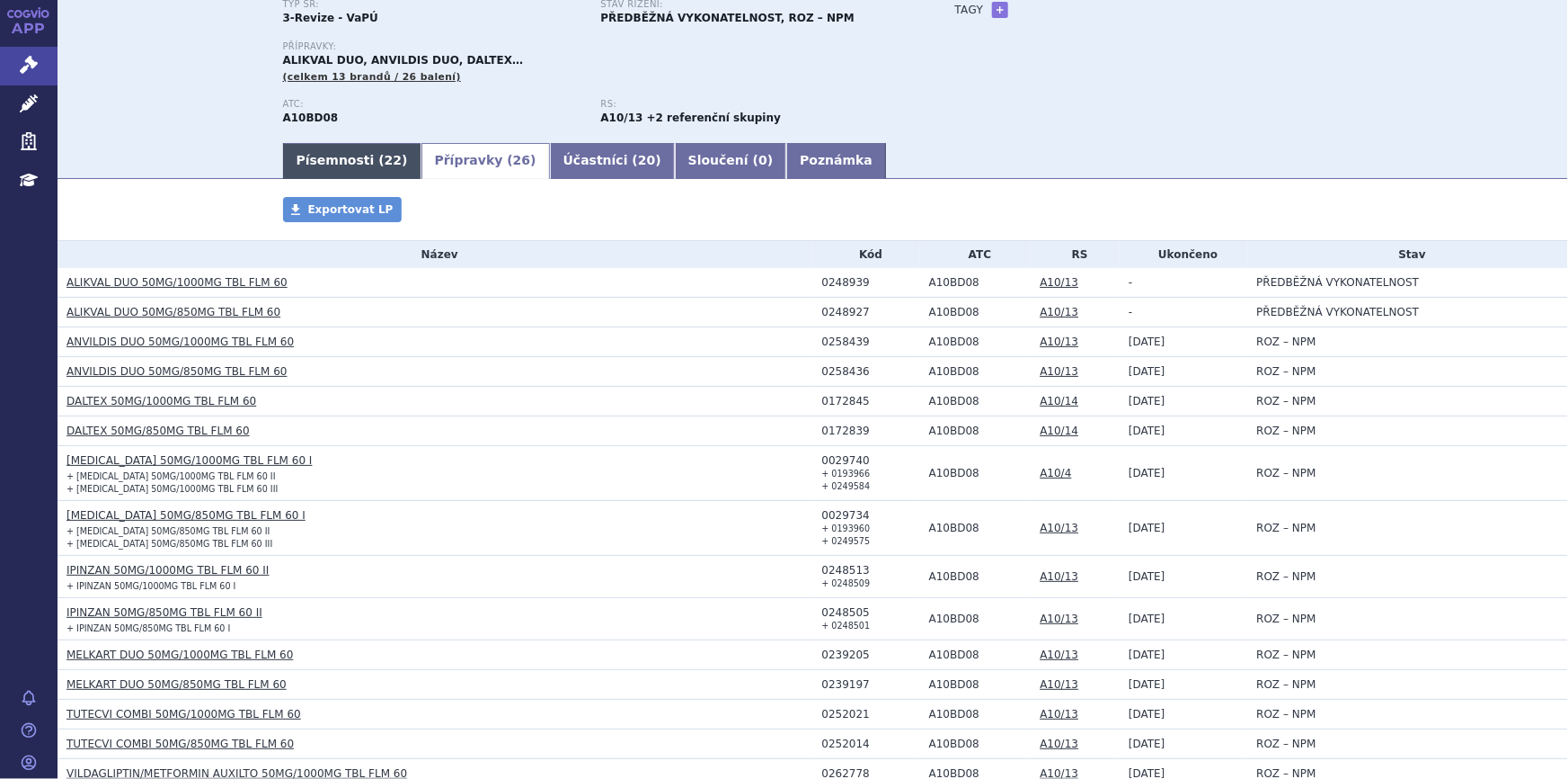
click at [305, 161] on link "Písemnosti ( 22 )" at bounding box center [352, 161] width 139 height 36
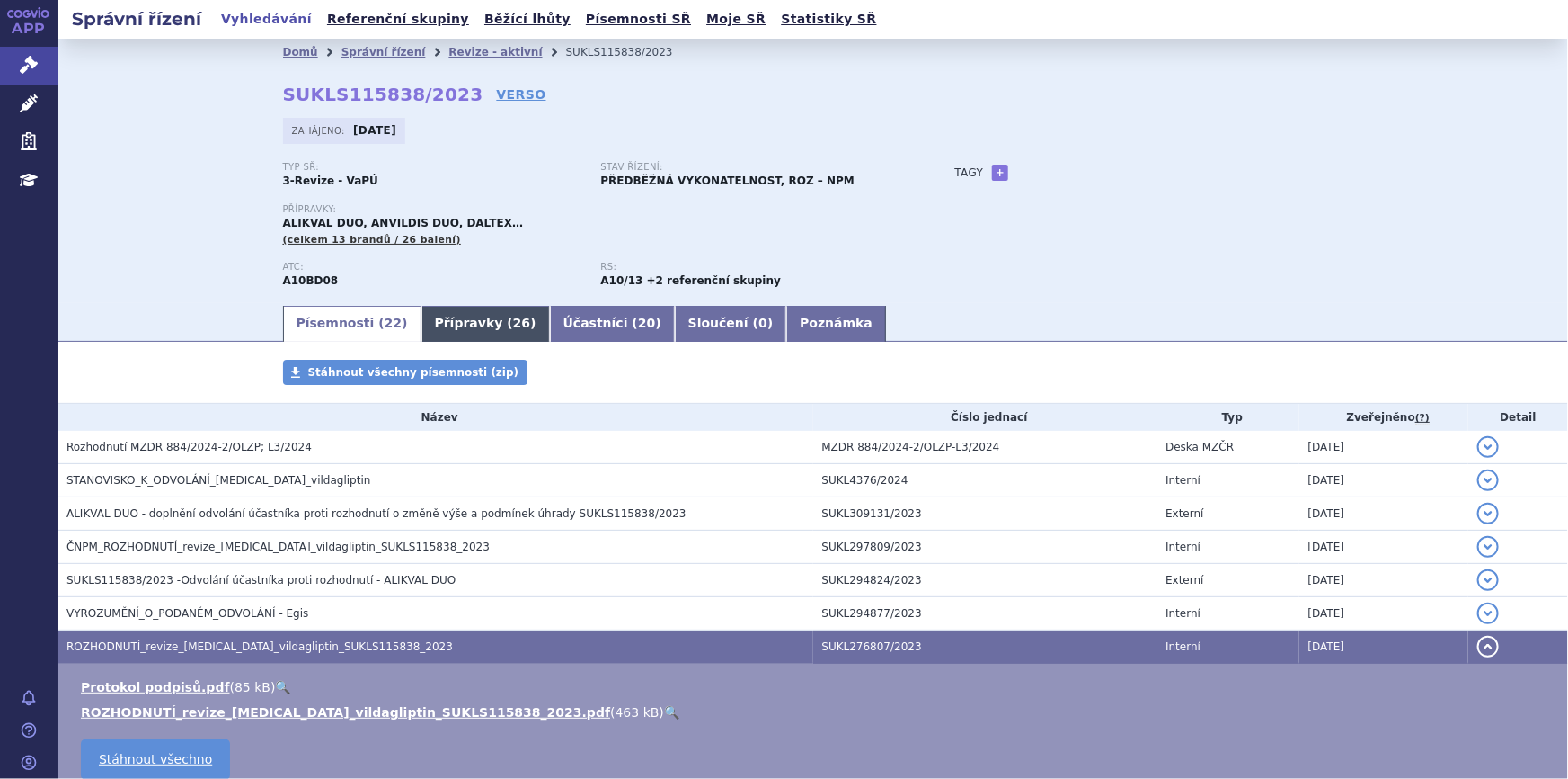
click at [428, 317] on link "Přípravky ( 26 )" at bounding box center [485, 323] width 129 height 36
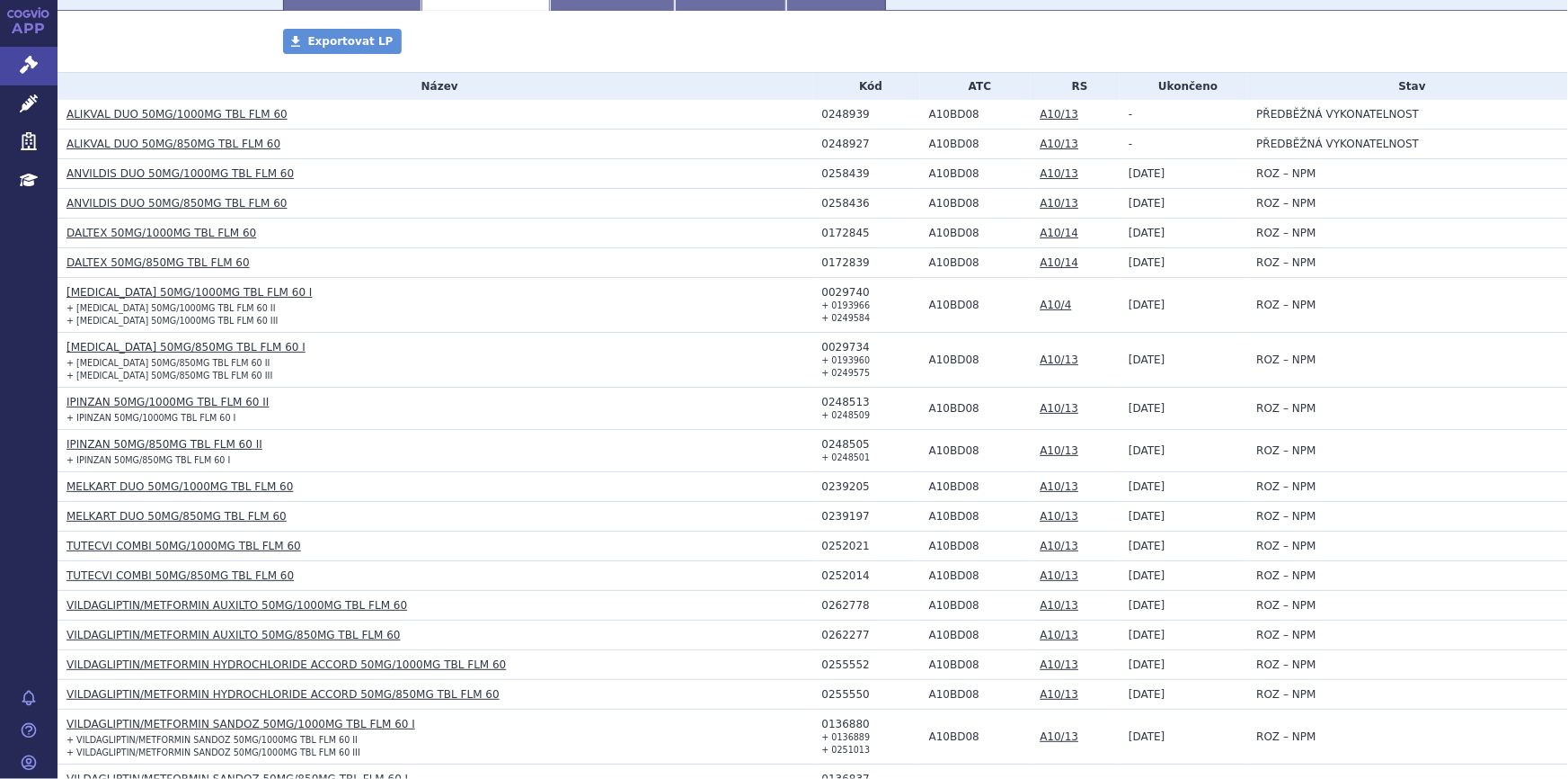
scroll to position [162, 0]
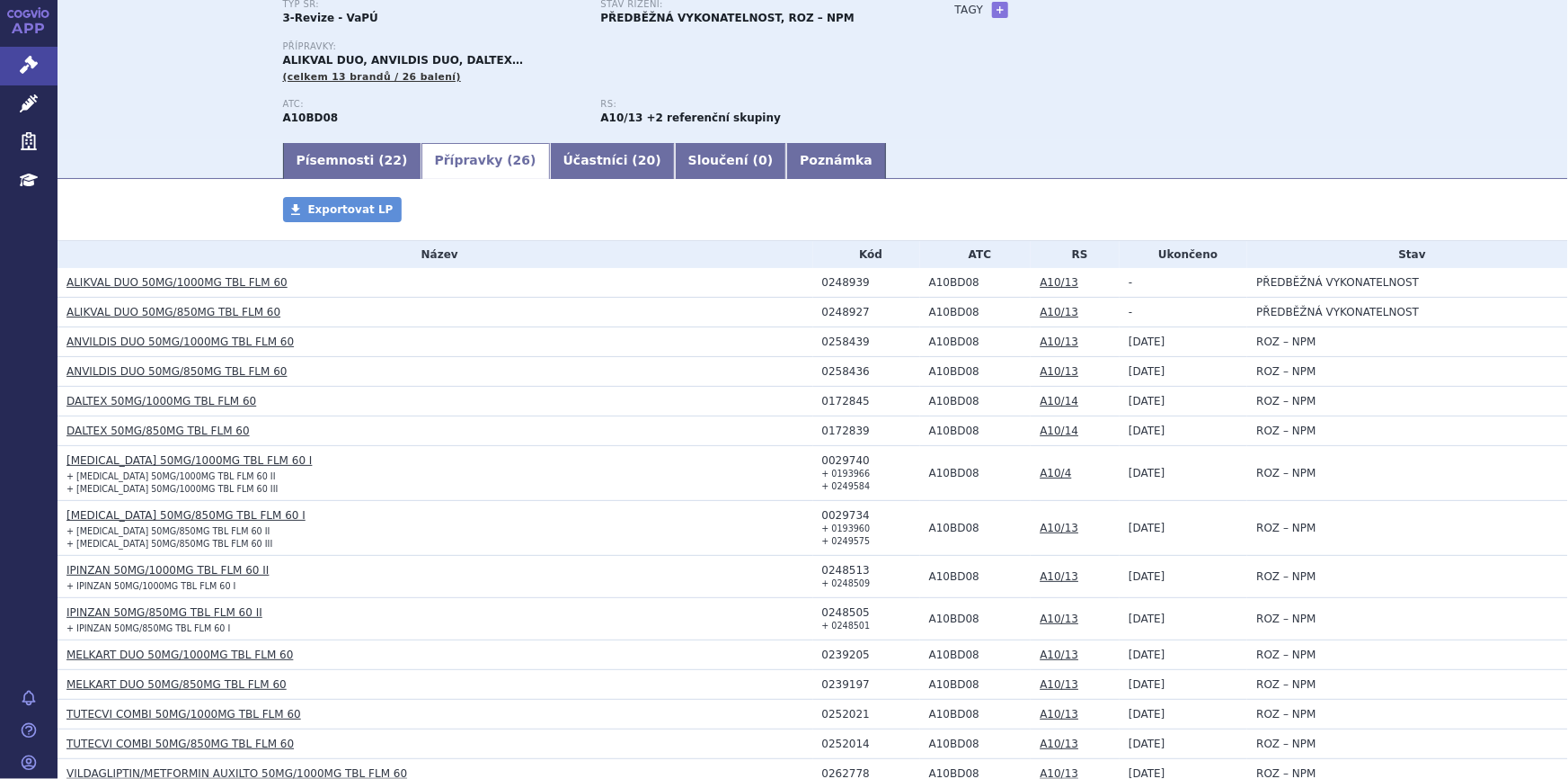
click at [208, 404] on link "DALTEX 50MG/1000MG TBL FLM 60" at bounding box center [161, 401] width 190 height 13
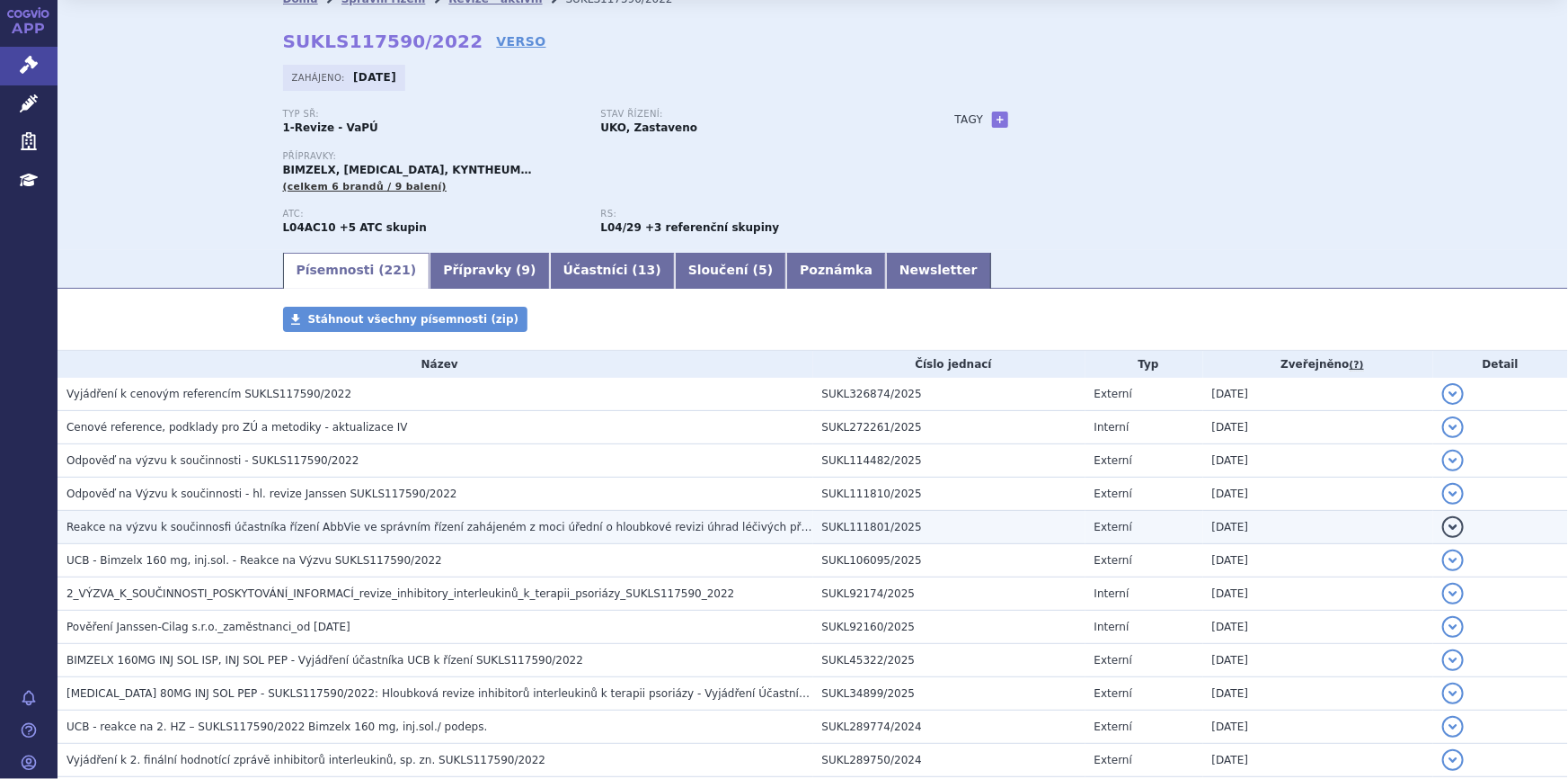
scroll to position [81, 0]
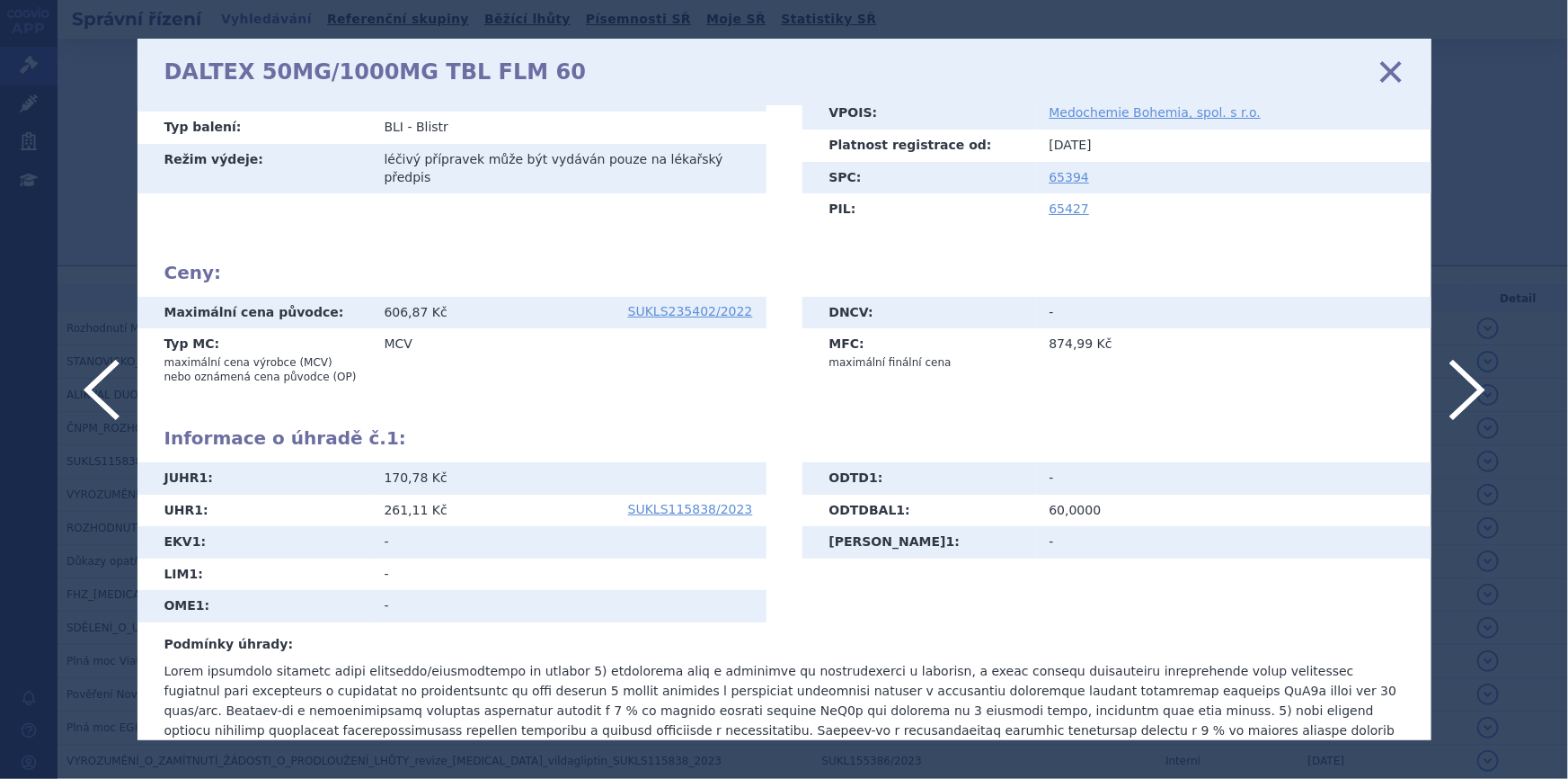
scroll to position [293, 0]
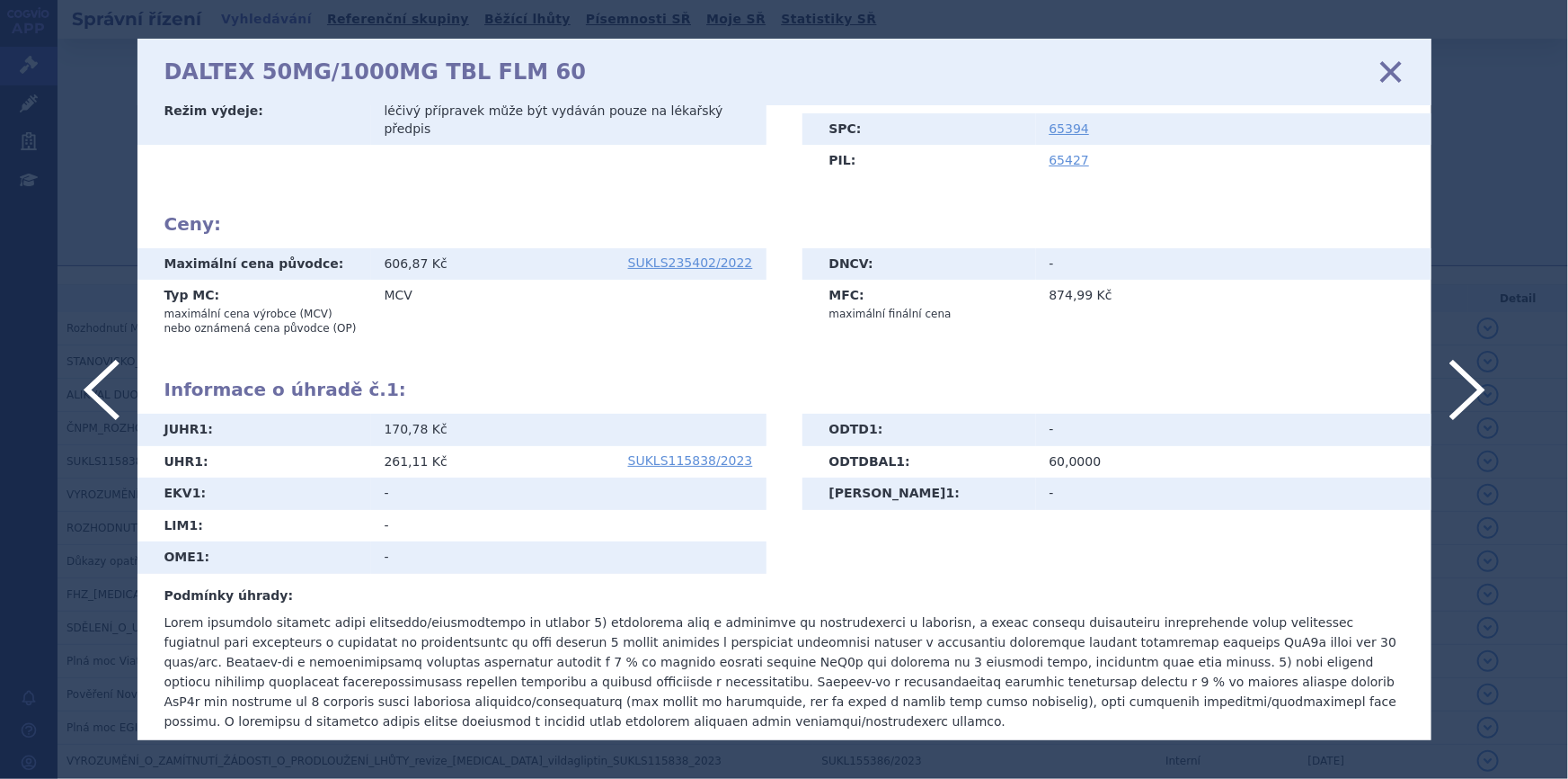
click at [1391, 74] on icon at bounding box center [1390, 72] width 37 height 37
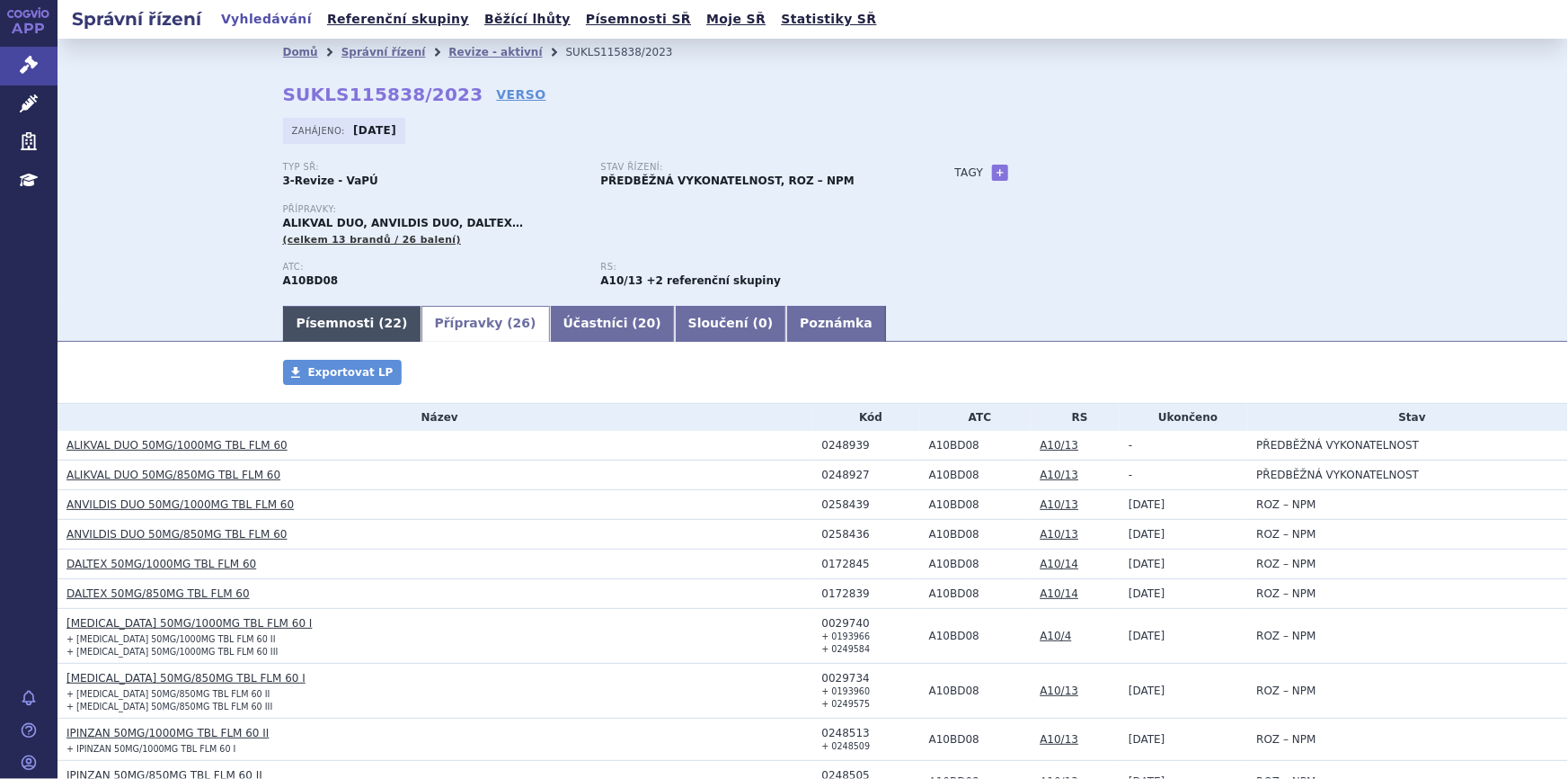
click at [325, 324] on link "Písemnosti ( 22 )" at bounding box center [352, 323] width 139 height 36
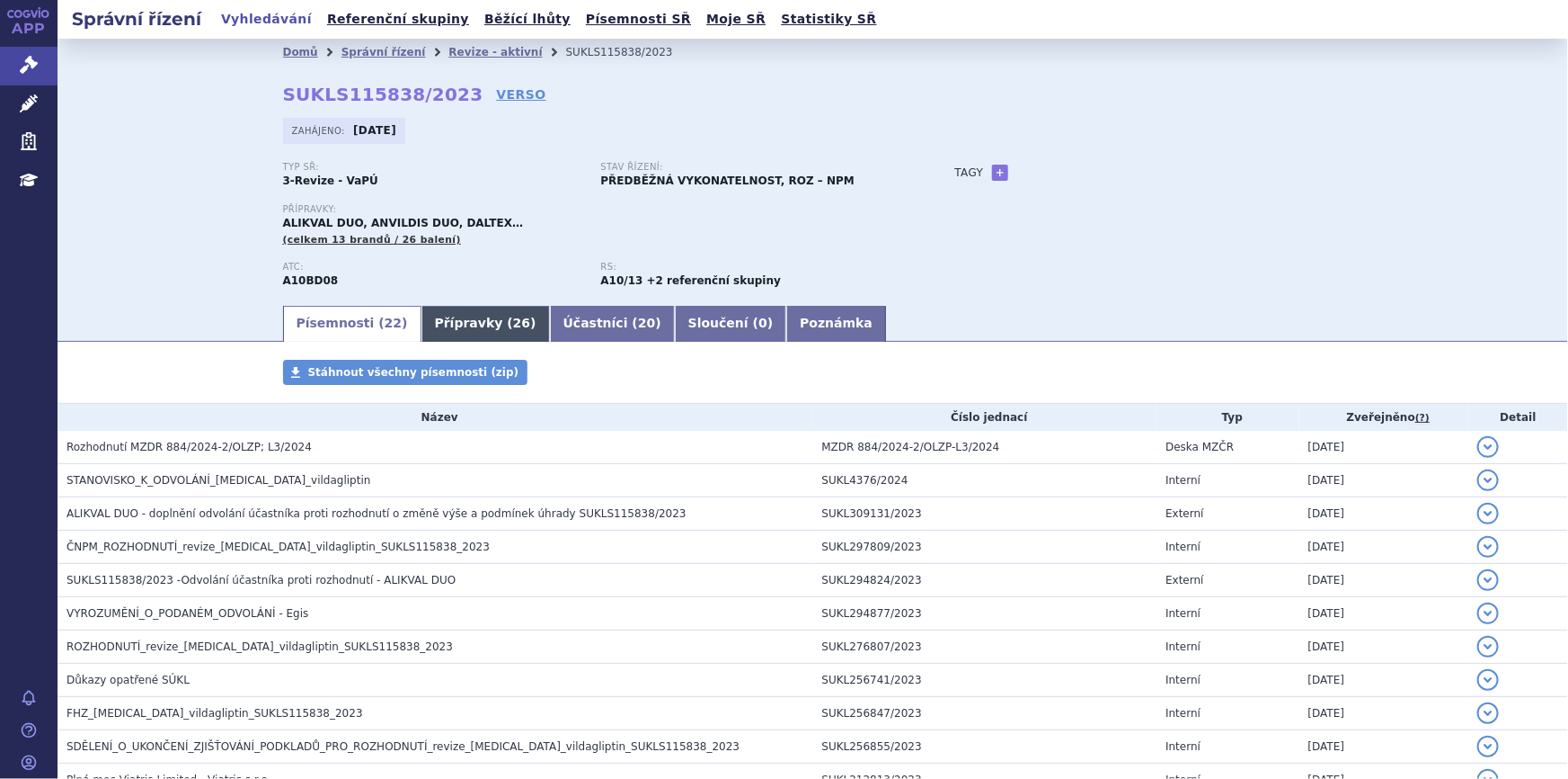
click at [421, 323] on link "Přípravky ( 26 )" at bounding box center [485, 323] width 129 height 36
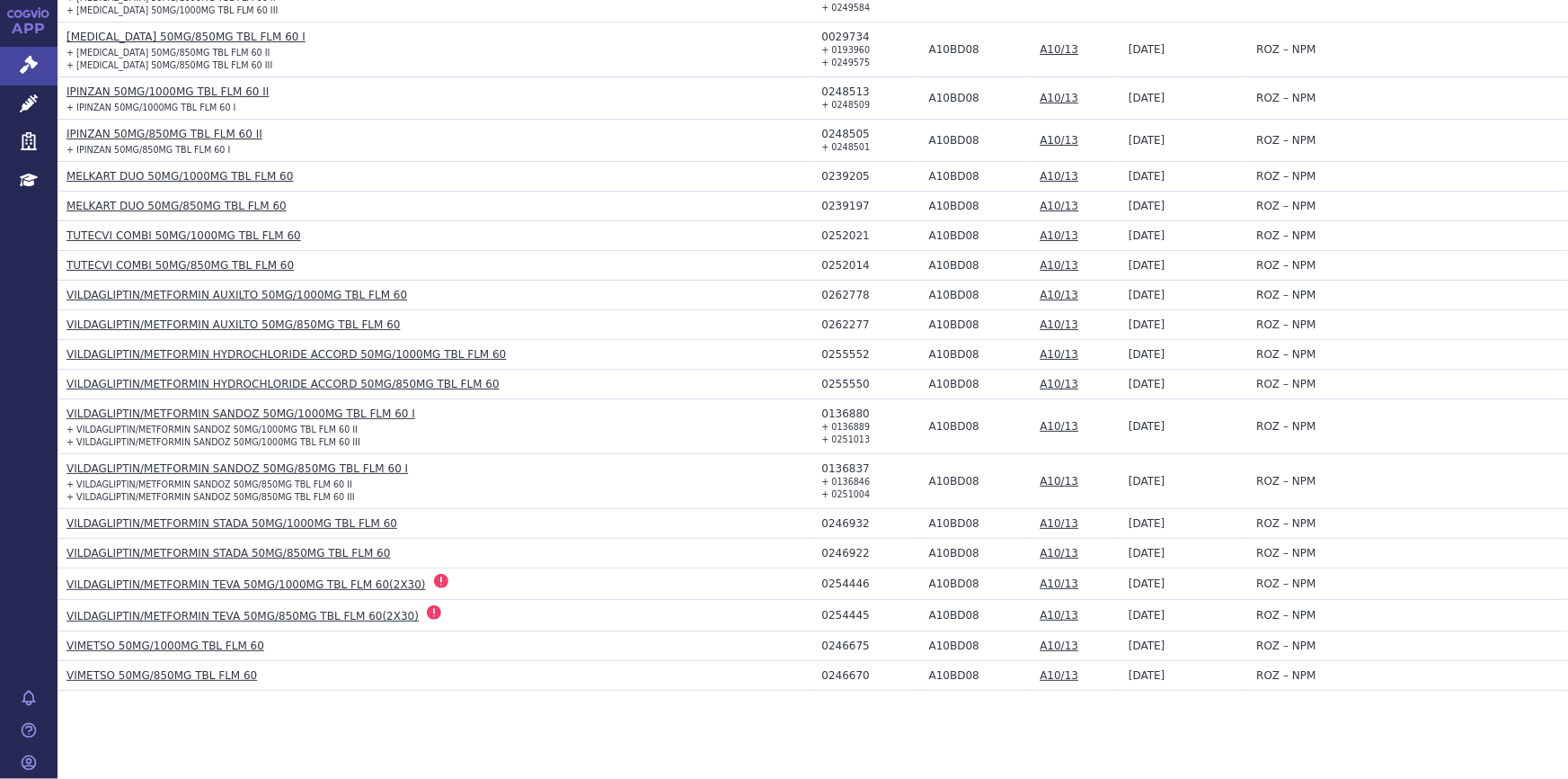
scroll to position [654, 0]
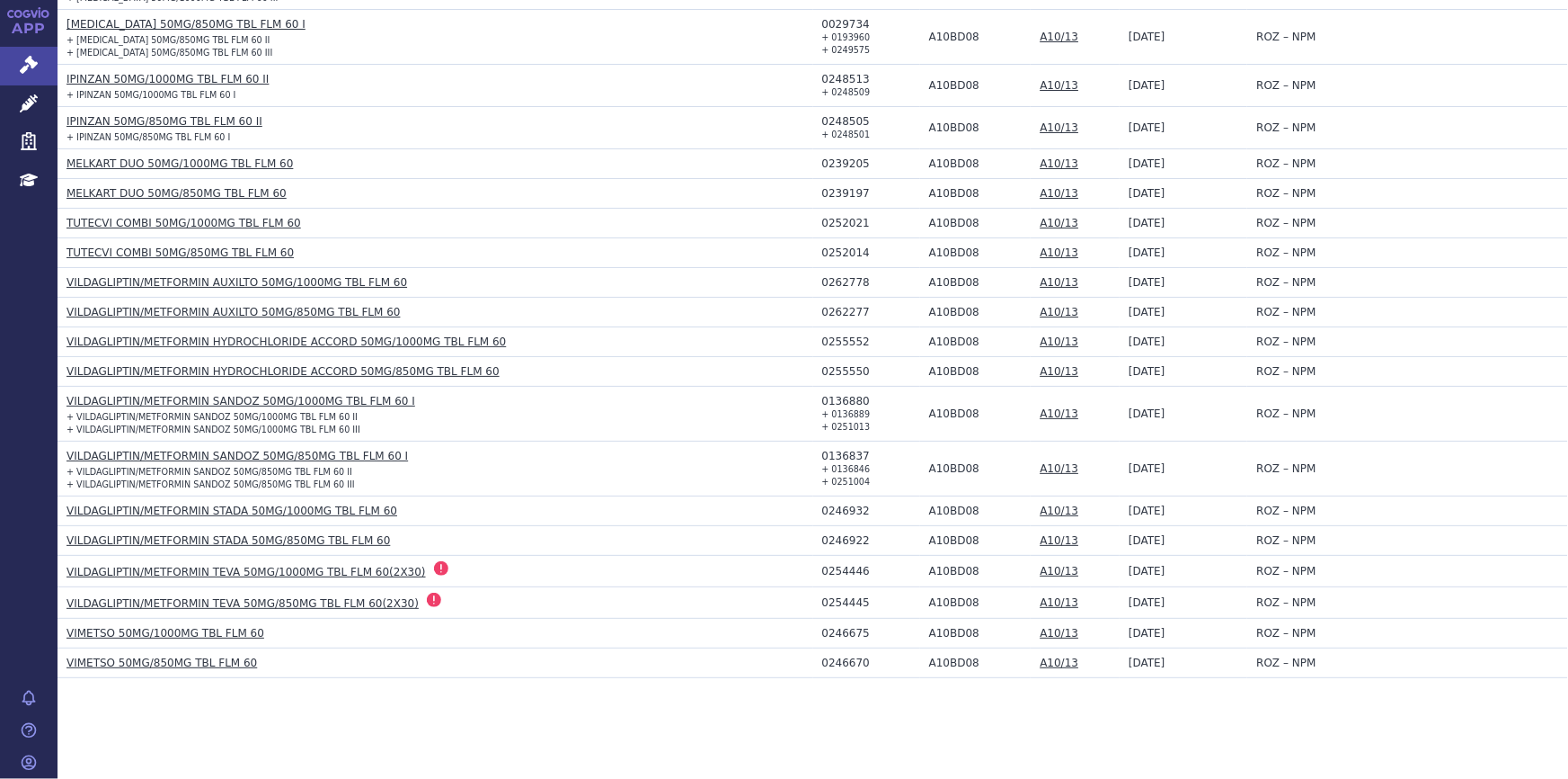
click at [315, 571] on link "VILDAGLIPTIN/METFORMIN TEVA 50MG/1000MG TBL FLM 60(2X30)" at bounding box center [246, 571] width 359 height 13
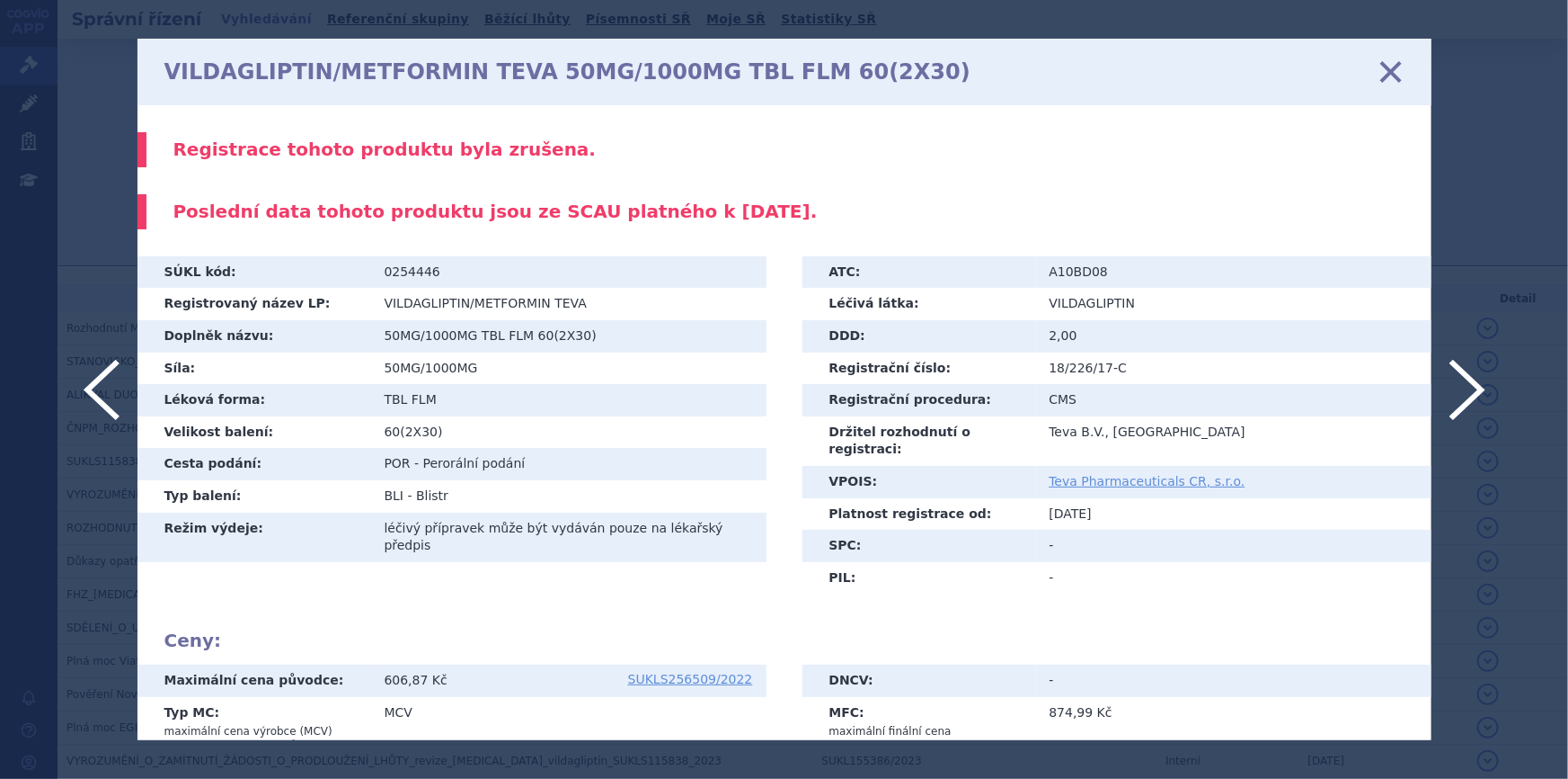
click at [1382, 75] on icon at bounding box center [1390, 72] width 37 height 37
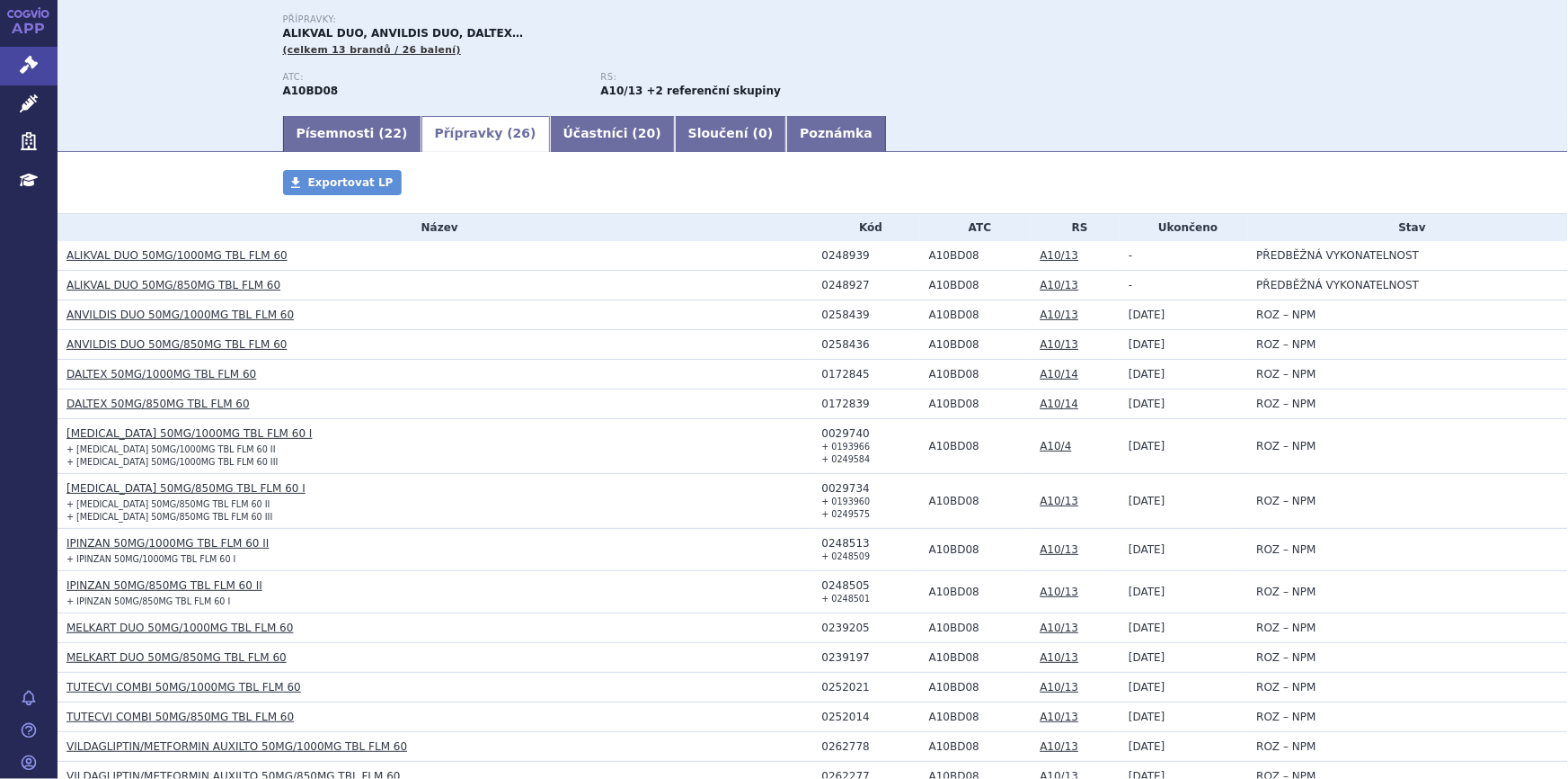
scroll to position [166, 0]
